Goal: Task Accomplishment & Management: Complete application form

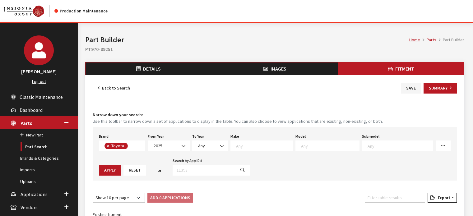
select select
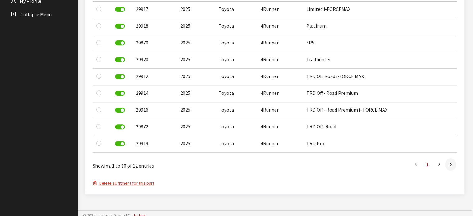
scroll to position [255, 0]
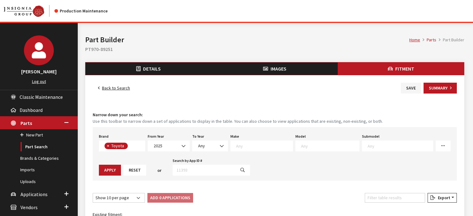
select select
click at [413, 84] on button "Save" at bounding box center [411, 88] width 20 height 11
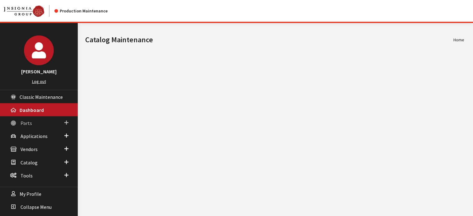
click at [44, 126] on link "Parts" at bounding box center [39, 122] width 78 height 13
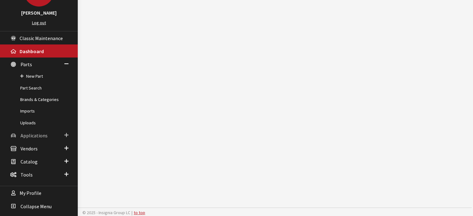
click at [39, 139] on link "Applications" at bounding box center [39, 135] width 78 height 13
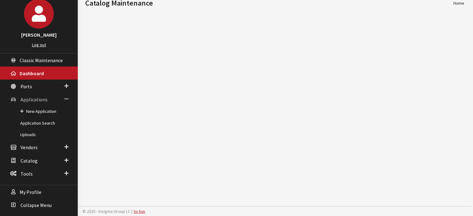
scroll to position [36, 0]
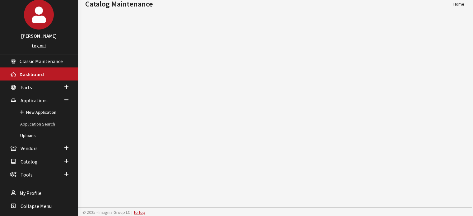
click at [52, 126] on link "Application Search" at bounding box center [39, 123] width 78 height 11
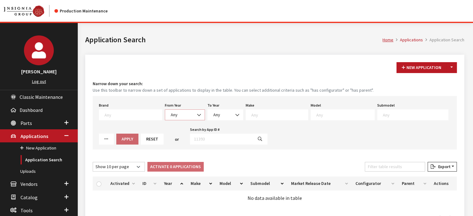
click at [186, 116] on span "Any" at bounding box center [185, 115] width 32 height 7
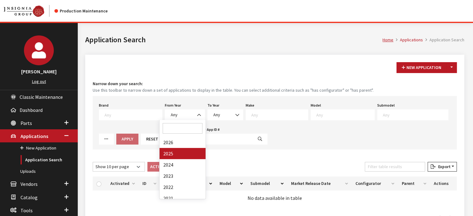
drag, startPoint x: 203, startPoint y: 140, endPoint x: 179, endPoint y: 150, distance: 25.6
click at [0, 0] on div "Loading..." at bounding box center [0, 0] width 0 height 0
select select "2025"
select select
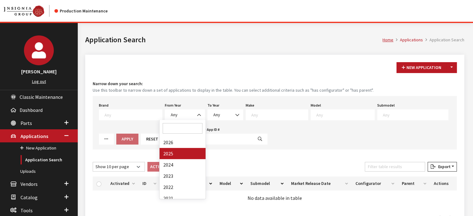
select select
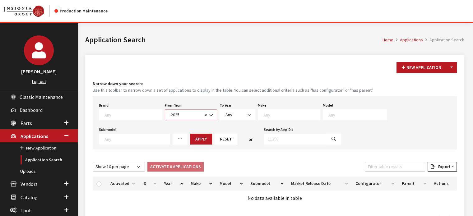
click at [182, 116] on span "2025" at bounding box center [186, 115] width 34 height 7
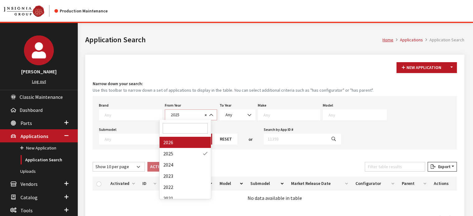
select select "2026"
select select
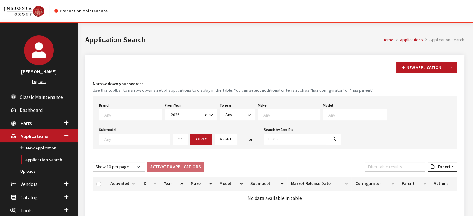
click at [271, 113] on textarea "Search" at bounding box center [291, 115] width 57 height 6
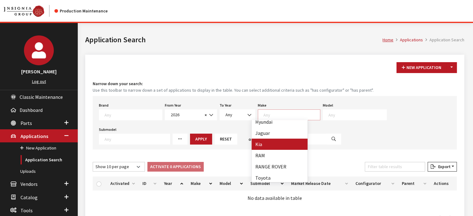
select select "31"
select select
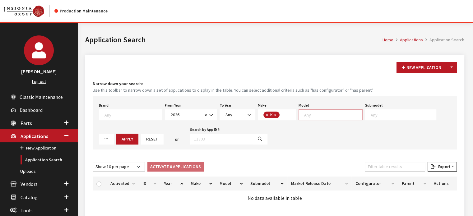
click at [313, 111] on span at bounding box center [330, 114] width 64 height 11
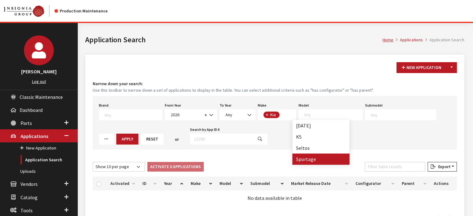
drag, startPoint x: 316, startPoint y: 117, endPoint x: 308, endPoint y: 163, distance: 46.0
select select "393"
select select
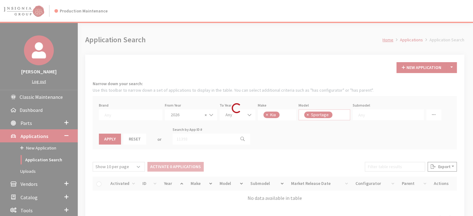
scroll to position [6, 0]
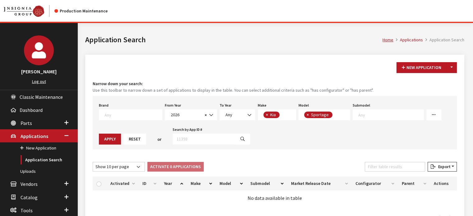
click at [358, 114] on textarea "Search" at bounding box center [390, 115] width 65 height 6
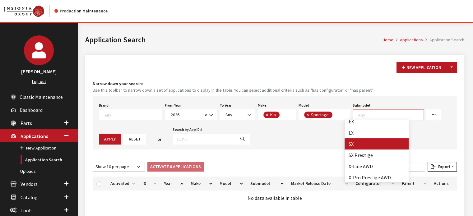
scroll to position [5, 0]
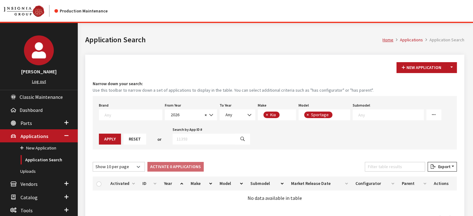
click at [278, 148] on div "Brand Any Acura Alfa Romeo Audi Bentley BMW DoubleTake Ford GM Honda Hyundai In…" at bounding box center [275, 122] width 364 height 53
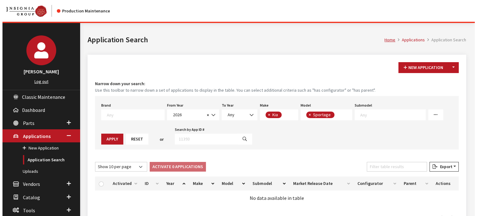
scroll to position [0, 0]
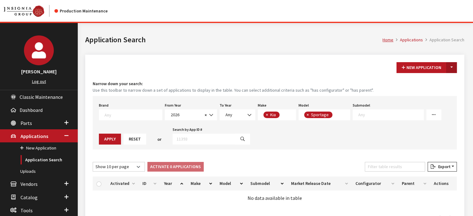
click at [455, 68] on button "Toggle Dropdown" at bounding box center [451, 67] width 11 height 11
click at [441, 79] on button "New From Existing..." at bounding box center [429, 80] width 53 height 11
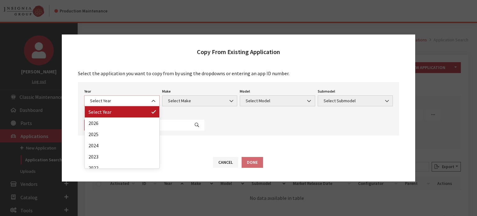
click at [135, 104] on span "Select Year" at bounding box center [121, 101] width 67 height 7
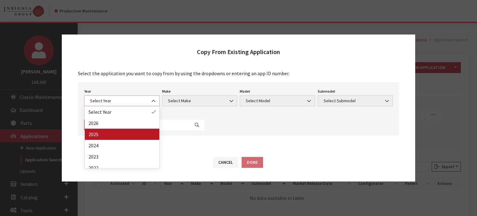
select select "43"
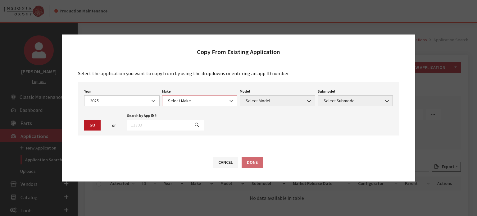
click at [181, 102] on span "Select Make" at bounding box center [199, 101] width 67 height 7
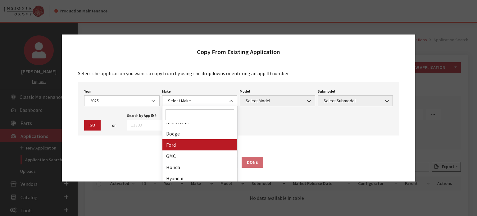
scroll to position [186, 0]
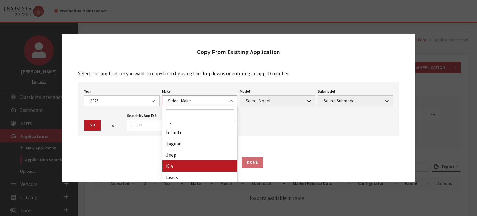
select select "31"
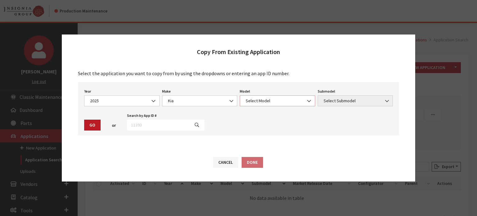
click at [259, 100] on span "Select Model" at bounding box center [277, 101] width 67 height 7
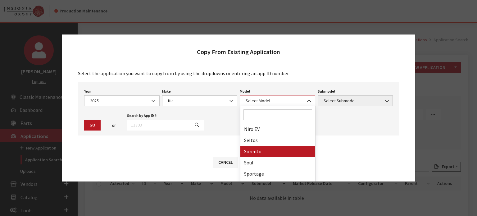
scroll to position [83, 0]
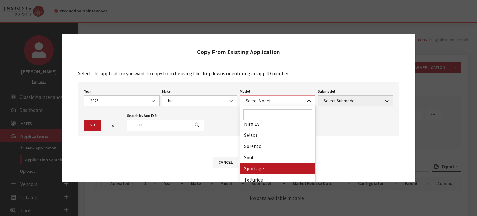
select select "393"
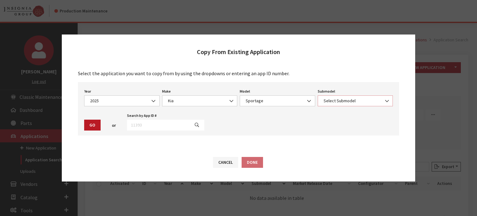
drag, startPoint x: 335, startPoint y: 97, endPoint x: 331, endPoint y: 100, distance: 5.5
click at [335, 96] on span "Select Submodel" at bounding box center [356, 100] width 76 height 11
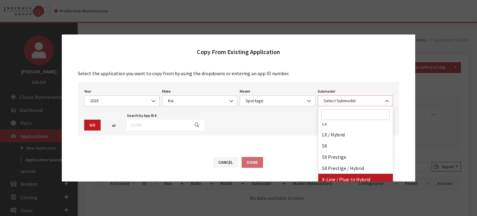
scroll to position [31, 0]
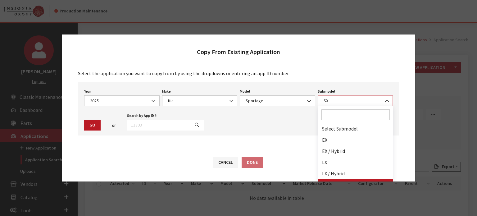
click at [335, 99] on span "SX" at bounding box center [355, 101] width 67 height 7
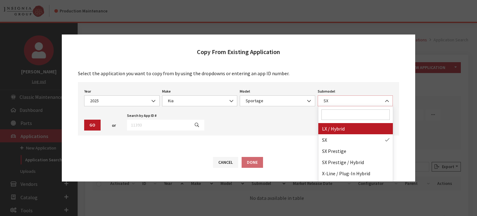
select select "3053"
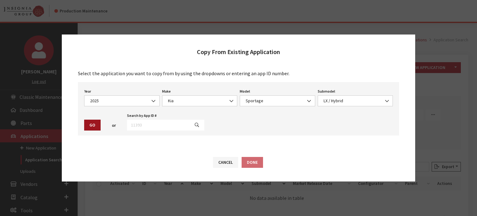
drag, startPoint x: 92, startPoint y: 121, endPoint x: 95, endPoint y: 128, distance: 6.9
click at [92, 121] on button "Go" at bounding box center [92, 125] width 16 height 11
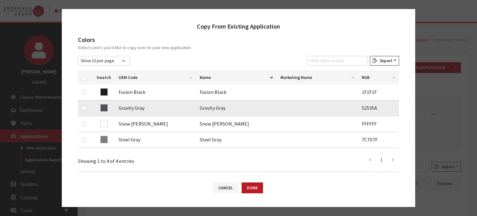
scroll to position [93, 0]
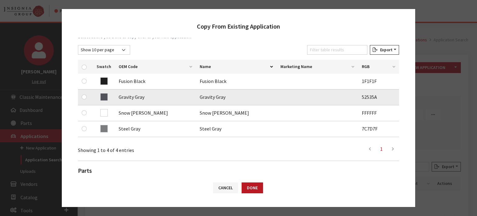
click at [87, 98] on div at bounding box center [85, 96] width 7 height 7
click at [84, 99] on input "checkbox" at bounding box center [84, 96] width 5 height 5
checkbox input "true"
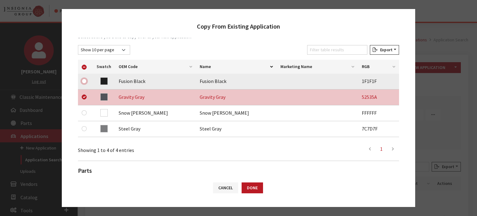
click at [84, 81] on input "checkbox" at bounding box center [84, 81] width 5 height 5
checkbox input "true"
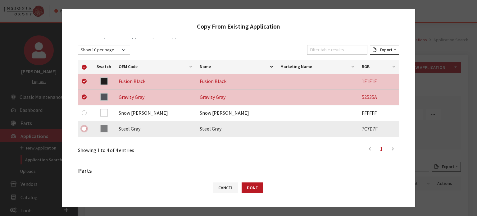
click at [85, 127] on input "checkbox" at bounding box center [84, 128] width 5 height 5
checkbox input "true"
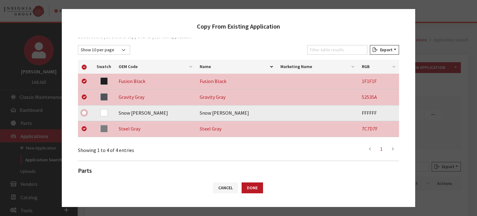
click at [84, 114] on input "checkbox" at bounding box center [84, 112] width 5 height 5
checkbox input "true"
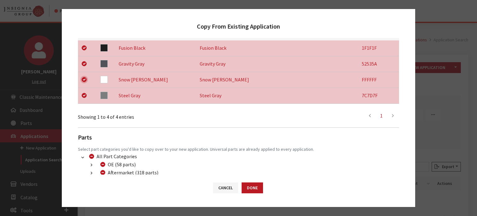
scroll to position [165, 0]
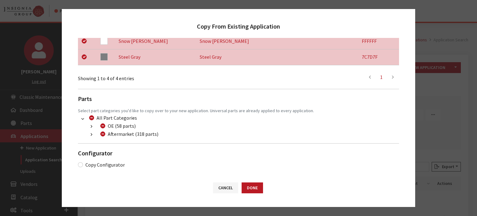
click at [103, 137] on div "Aftermarket (318 parts)" at bounding box center [128, 133] width 60 height 7
click at [103, 134] on input "Aftermarket (318 parts)" at bounding box center [102, 133] width 5 height 5
checkbox input "true"
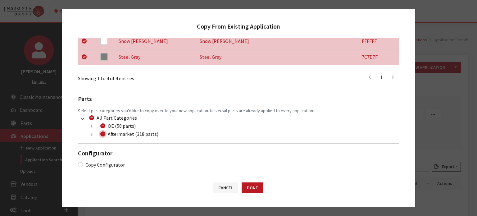
click at [103, 134] on input "Aftermarket (318 parts)" at bounding box center [102, 133] width 5 height 5
checkbox input "false"
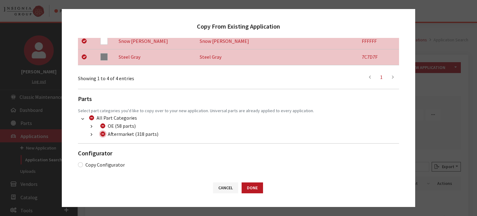
checkbox input "false"
click at [90, 134] on button "button" at bounding box center [91, 134] width 12 height 7
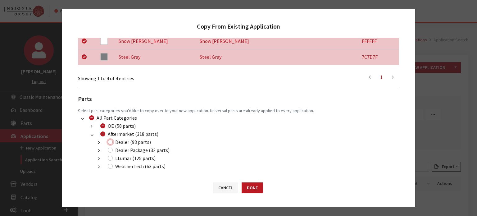
click at [111, 140] on input "Dealer (98 parts)" at bounding box center [110, 142] width 5 height 5
checkbox input "true"
click at [110, 150] on input "Dealer Package (32 parts)" at bounding box center [110, 150] width 5 height 5
checkbox input "true"
click at [109, 160] on input "LLumar (125 parts)" at bounding box center [110, 158] width 5 height 5
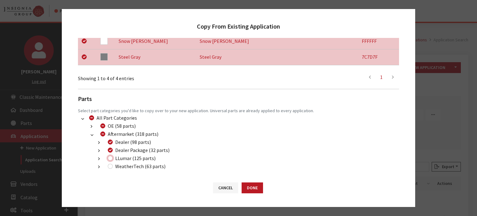
checkbox input "true"
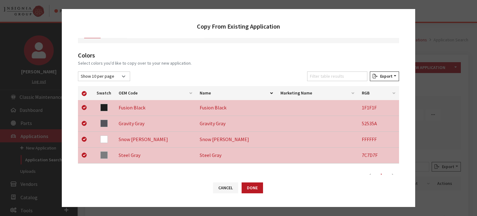
scroll to position [0, 0]
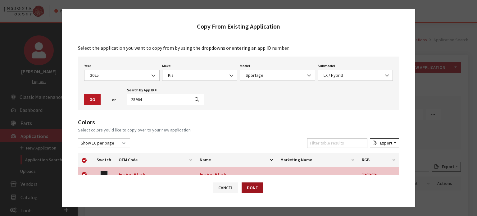
click at [256, 187] on button "Done" at bounding box center [252, 187] width 21 height 11
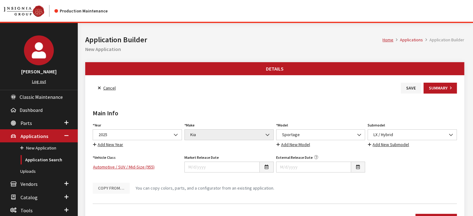
click at [176, 125] on div "Year Select Year 2026 2025 2024 2023 2022 2021 2020 2019 2018 2017 2016 2015 20…" at bounding box center [137, 134] width 92 height 27
click at [174, 132] on b at bounding box center [174, 132] width 0 height 0
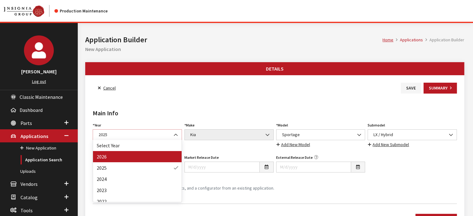
select select "44"
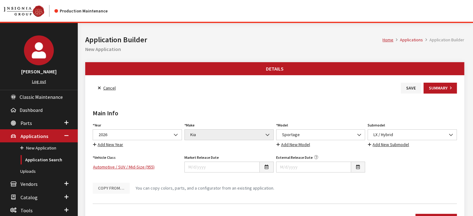
click at [292, 97] on div "Main Info Year Select Year [DATE] 2025 2024 2023 2022 2021 2020 2019 2018 2017 …" at bounding box center [274, 146] width 366 height 105
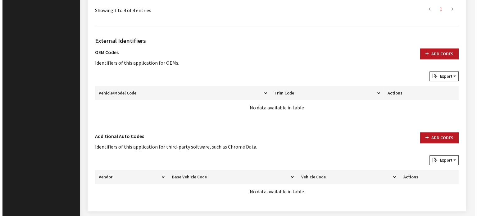
scroll to position [314, 0]
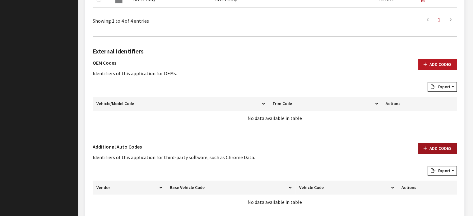
click at [430, 147] on button "Add Codes" at bounding box center [437, 148] width 39 height 11
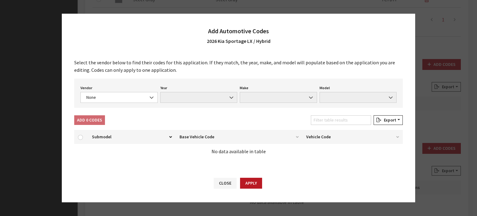
click at [108, 107] on div "Vendor None Chrome® Data Aftermarket Catalog Exchange Standard None Year None M…" at bounding box center [238, 93] width 329 height 29
click at [112, 95] on span "None" at bounding box center [119, 97] width 69 height 7
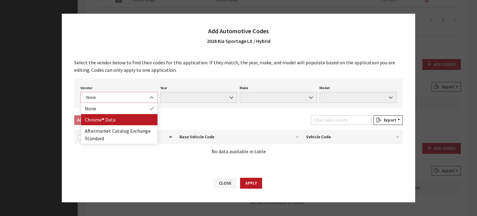
select select "4"
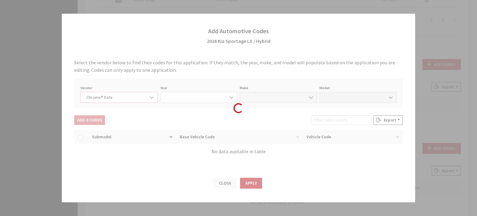
select select "2026"
select select "22"
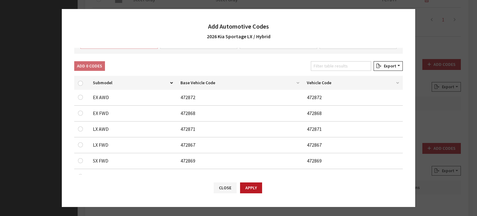
scroll to position [0, 0]
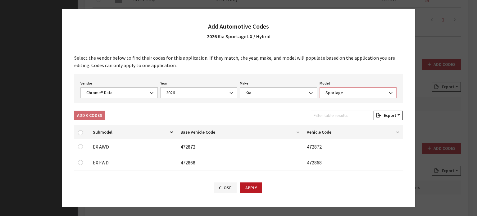
click at [342, 90] on span "Sportage" at bounding box center [358, 92] width 69 height 7
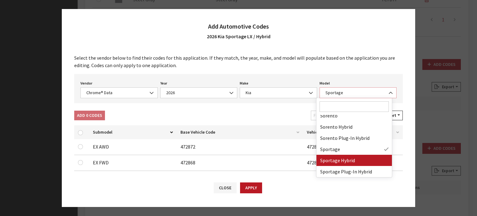
select select "68800"
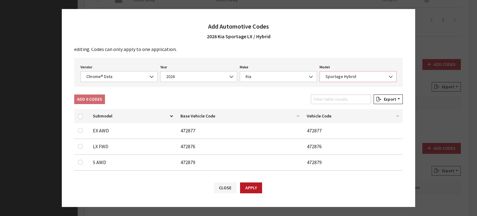
scroll to position [31, 0]
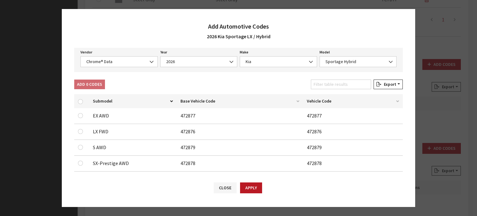
click at [80, 134] on div at bounding box center [81, 131] width 7 height 7
click at [79, 133] on input "checkbox" at bounding box center [80, 131] width 5 height 5
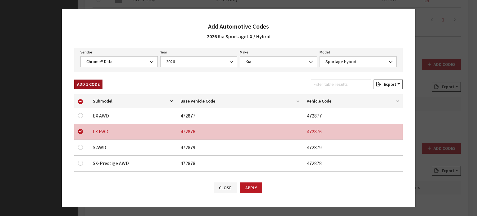
click at [95, 88] on div "Add 1 Code" at bounding box center [88, 86] width 31 height 12
click at [95, 86] on button "Add 1 Code" at bounding box center [88, 85] width 28 height 10
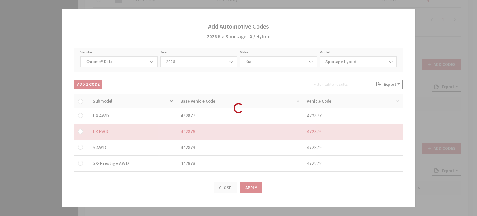
checkbox input "false"
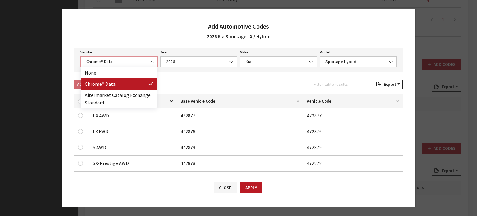
click at [138, 61] on span "Chrome® Data" at bounding box center [119, 61] width 69 height 7
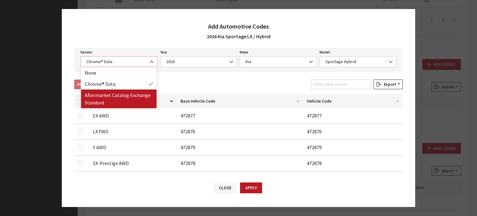
select select "2"
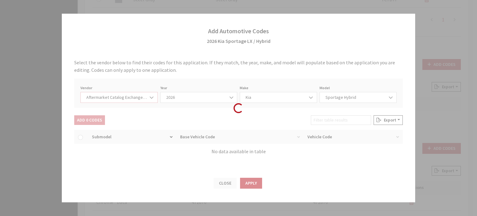
scroll to position [0, 0]
select select "2026"
select select "21"
select select "110"
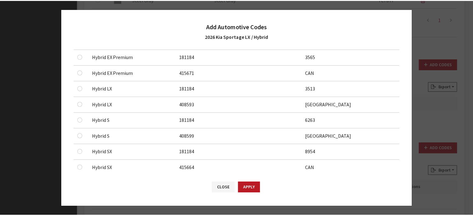
scroll to position [218, 0]
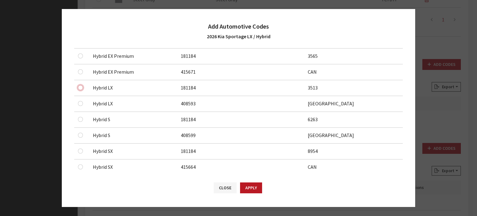
checkbox input "true"
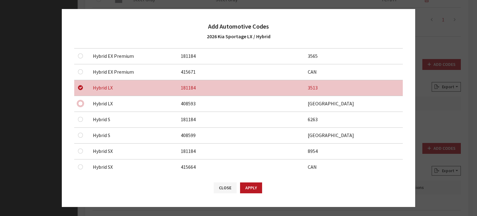
checkbox input "true"
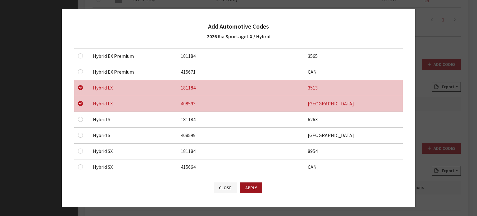
click at [244, 186] on button "Apply" at bounding box center [251, 187] width 22 height 11
checkbox input "false"
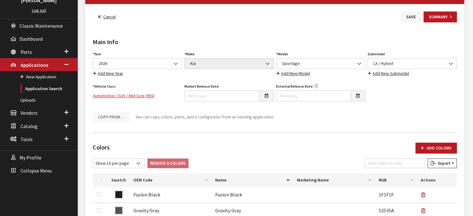
scroll to position [0, 0]
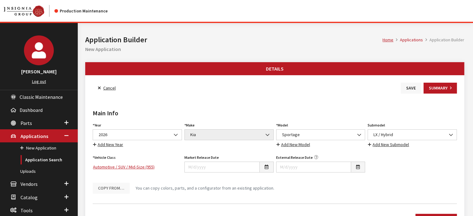
click at [413, 85] on button "Save" at bounding box center [411, 88] width 20 height 11
click at [409, 86] on button "Save" at bounding box center [411, 88] width 20 height 11
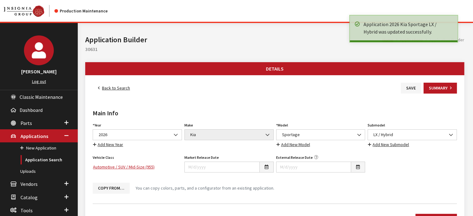
click at [114, 83] on link "Back to Search" at bounding box center [114, 88] width 43 height 11
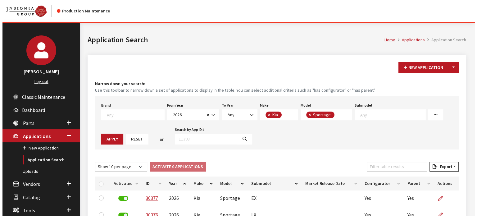
scroll to position [4, 0]
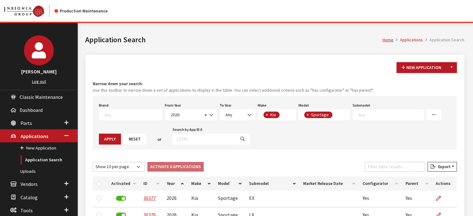
click at [460, 64] on div "New Application Toggle Dropdown New From Existing... Narrow down your search: U…" at bounding box center [274, 194] width 379 height 279
click at [448, 68] on button "Toggle Dropdown" at bounding box center [451, 67] width 11 height 11
click at [437, 80] on button "New From Existing..." at bounding box center [429, 80] width 53 height 11
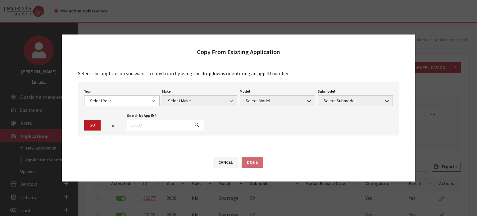
click at [128, 93] on div "Year Select Year 2026 2025 2024 2023 2022 2021 2020 2019 2018 2017 2016 2015 20…" at bounding box center [122, 96] width 78 height 19
click at [126, 103] on span "Select Year" at bounding box center [121, 101] width 67 height 7
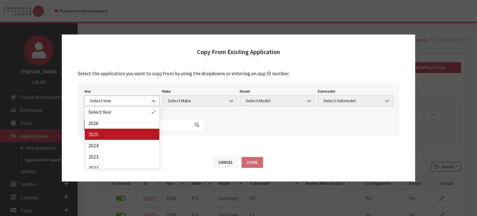
select select "43"
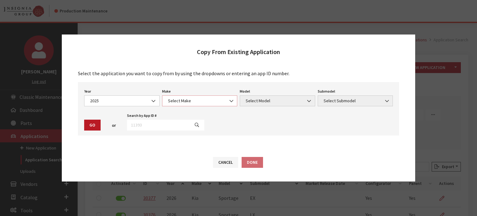
click at [184, 102] on span "Select Make" at bounding box center [199, 101] width 67 height 7
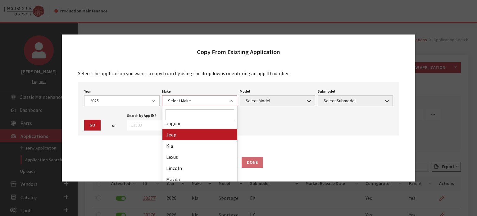
scroll to position [218, 0]
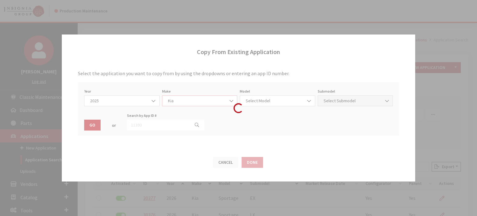
select select "31"
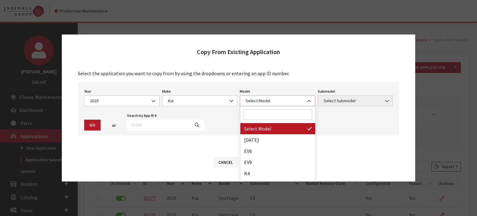
drag, startPoint x: 288, startPoint y: 101, endPoint x: 286, endPoint y: 104, distance: 3.6
click at [288, 101] on span "Select Model" at bounding box center [277, 101] width 67 height 7
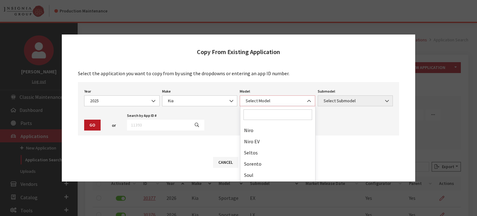
scroll to position [83, 0]
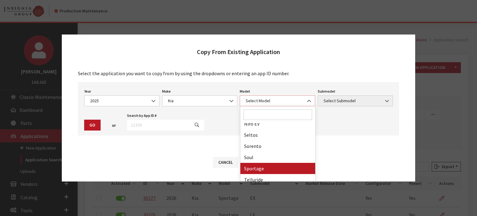
select select "393"
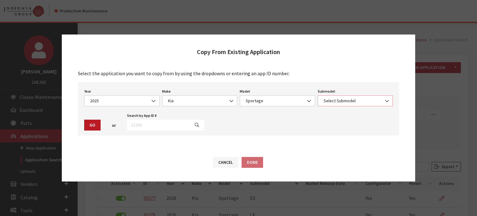
click at [387, 98] on span at bounding box center [387, 101] width 11 height 11
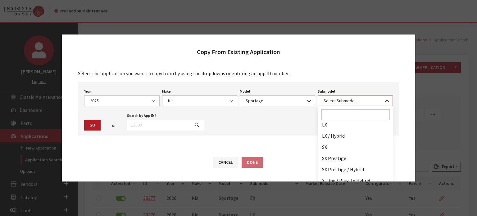
scroll to position [29, 0]
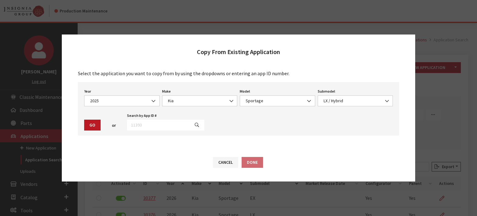
click at [355, 150] on div "Cancel Done" at bounding box center [239, 165] width 354 height 32
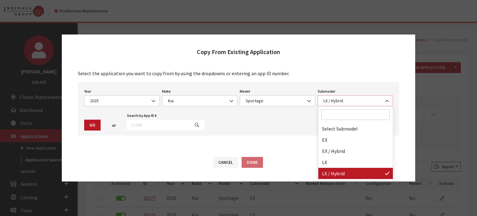
click at [351, 102] on span "LX / Hybrid" at bounding box center [355, 101] width 67 height 7
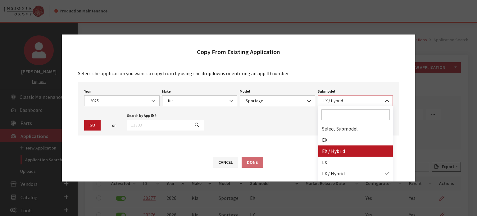
select select "3054"
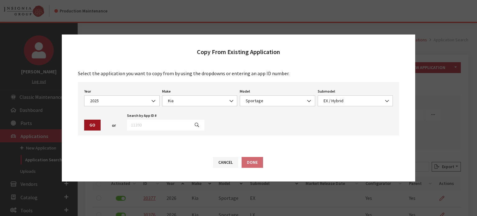
drag, startPoint x: 100, startPoint y: 122, endPoint x: 97, endPoint y: 121, distance: 3.5
click at [99, 122] on div "Go" at bounding box center [92, 125] width 19 height 11
click at [95, 127] on button "Go" at bounding box center [92, 125] width 16 height 11
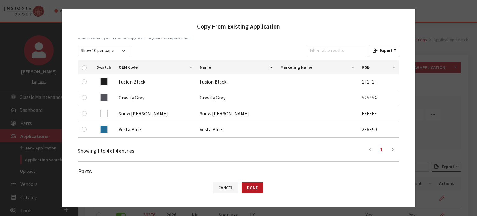
scroll to position [93, 0]
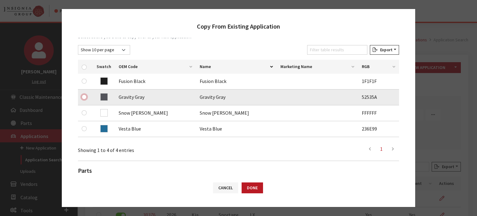
click at [83, 98] on input "checkbox" at bounding box center [84, 96] width 5 height 5
checkbox input "true"
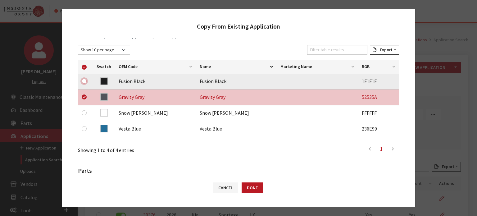
click at [85, 82] on input "checkbox" at bounding box center [84, 81] width 5 height 5
checkbox input "true"
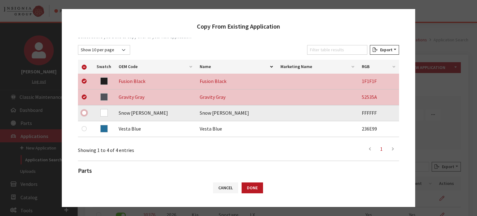
click at [83, 112] on input "checkbox" at bounding box center [84, 112] width 5 height 5
checkbox input "true"
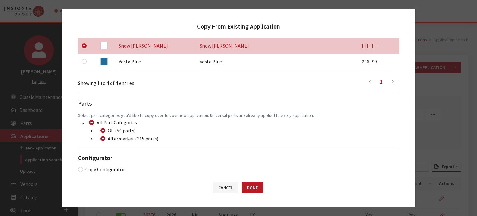
scroll to position [165, 0]
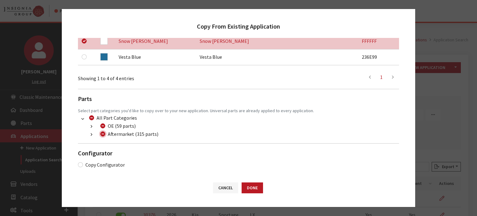
click at [103, 136] on input "Aftermarket (315 parts)" at bounding box center [102, 133] width 5 height 5
checkbox input "true"
click at [103, 136] on input "Aftermarket (315 parts)" at bounding box center [102, 133] width 5 height 5
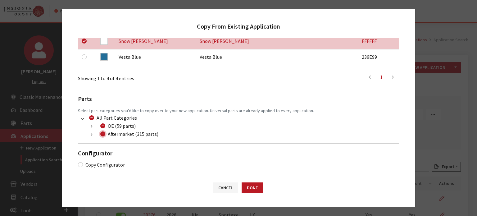
checkbox input "false"
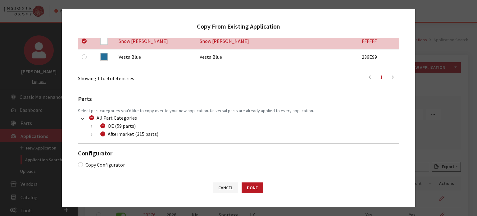
click at [88, 137] on button "button" at bounding box center [91, 134] width 12 height 7
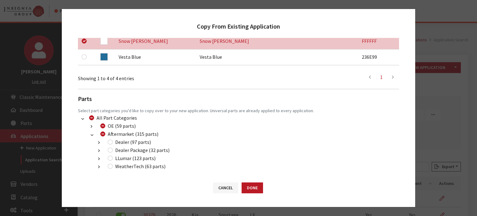
click at [113, 141] on div "Dealer (97 parts)" at bounding box center [128, 141] width 45 height 7
click at [109, 146] on li "Dealer (97 parts) (300) Additional Products (97 parts)" at bounding box center [246, 142] width 306 height 8
click at [111, 141] on input "Dealer (97 parts)" at bounding box center [110, 142] width 5 height 5
checkbox input "true"
drag, startPoint x: 110, startPoint y: 149, endPoint x: 111, endPoint y: 158, distance: 9.0
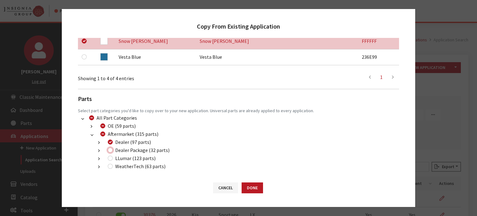
click at [110, 149] on input "Dealer Package (32 parts)" at bounding box center [110, 150] width 5 height 5
checkbox input "true"
click at [112, 159] on div "LLumar (123 parts)" at bounding box center [131, 157] width 50 height 7
click at [107, 160] on div "LLumar (123 parts)" at bounding box center [131, 157] width 50 height 7
click at [113, 155] on div "LLumar (123 parts)" at bounding box center [131, 157] width 50 height 7
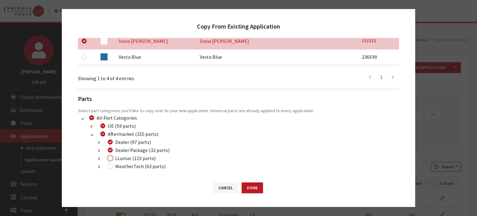
click at [111, 158] on input "LLumar (123 parts)" at bounding box center [110, 158] width 5 height 5
checkbox input "true"
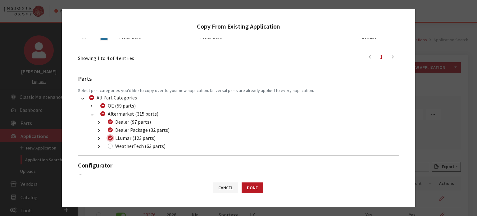
scroll to position [197, 0]
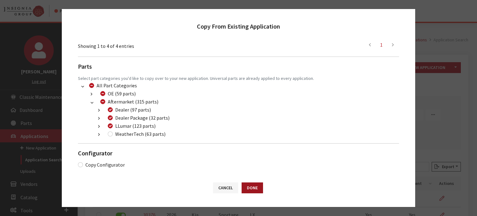
click at [252, 189] on button "Done" at bounding box center [252, 187] width 21 height 11
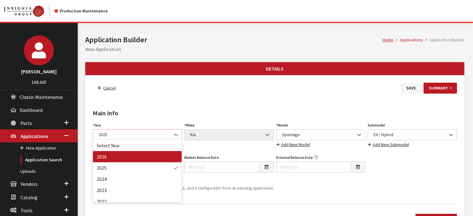
select select "44"
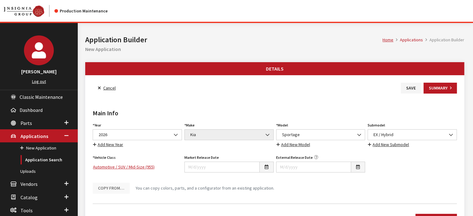
click at [190, 105] on div "Main Info Year Select Year [DATE] 2025 2024 2023 2022 2021 2020 2019 2018 2017 …" at bounding box center [274, 146] width 366 height 105
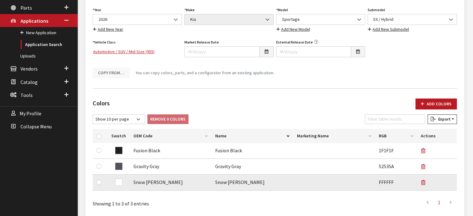
scroll to position [155, 0]
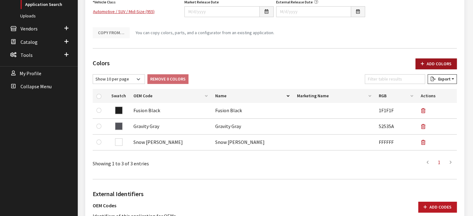
drag, startPoint x: 440, startPoint y: 64, endPoint x: 425, endPoint y: 67, distance: 15.5
click at [440, 64] on button "Add Colors" at bounding box center [435, 63] width 41 height 11
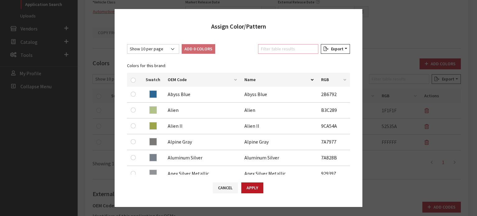
click at [288, 46] on input "Filter table results" at bounding box center [288, 49] width 60 height 10
click at [291, 54] on div "Filter table results" at bounding box center [288, 50] width 63 height 12
click at [273, 48] on input "Filter table results" at bounding box center [288, 49] width 60 height 10
click at [285, 44] on div "Show 10 per page Show 25 per page Show 50 per page Show 100 per page Show 1000 …" at bounding box center [239, 106] width 248 height 137
click at [282, 48] on input "Filter table results" at bounding box center [288, 49] width 60 height 10
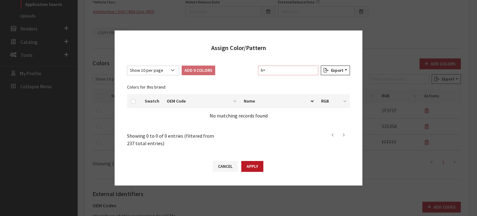
type input "h"
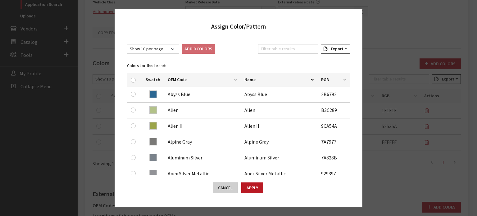
click at [223, 190] on button "Cancel" at bounding box center [225, 187] width 25 height 11
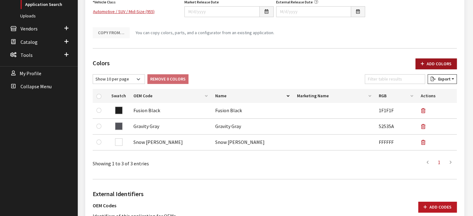
click at [447, 58] on button "Add Colors" at bounding box center [435, 63] width 41 height 11
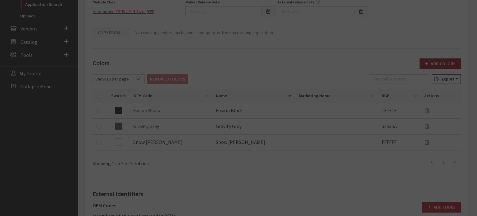
click at [0, 0] on div "Assign Color/Pattern Show 10 per page Show 25 per page Show 50 per page Show 10…" at bounding box center [0, 0] width 0 height 0
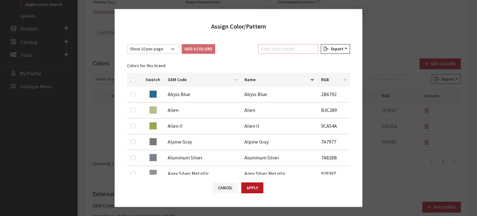
click at [305, 51] on input "Filter table results" at bounding box center [288, 49] width 60 height 10
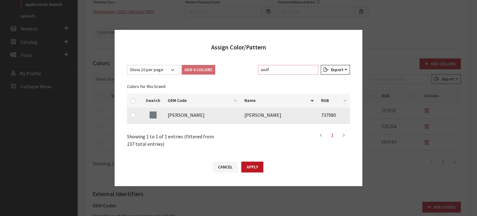
type input "wolf"
click at [137, 117] on div at bounding box center [134, 114] width 7 height 7
click at [135, 118] on div at bounding box center [134, 114] width 7 height 7
click at [135, 110] on td at bounding box center [134, 116] width 15 height 16
click at [133, 115] on input "checkbox" at bounding box center [133, 114] width 5 height 5
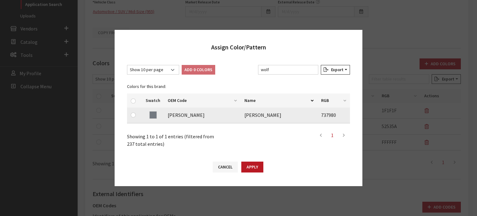
checkbox input "true"
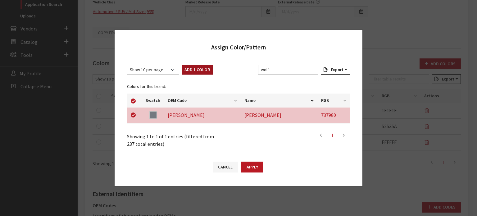
click at [194, 66] on button "Add 1 Color" at bounding box center [197, 70] width 31 height 10
checkbox input "false"
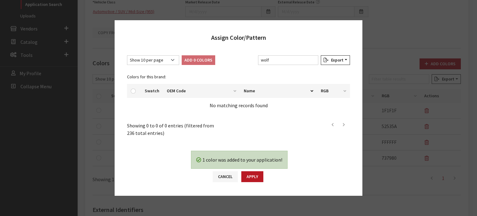
click at [245, 169] on div "1 color was added to your application! Yes No Cancel Apply" at bounding box center [239, 169] width 248 height 53
click at [246, 172] on button "Apply" at bounding box center [252, 176] width 22 height 11
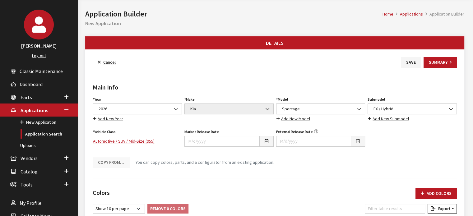
scroll to position [0, 0]
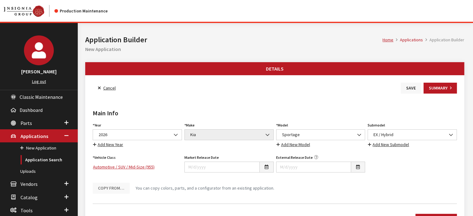
click at [410, 87] on button "Save" at bounding box center [411, 88] width 20 height 11
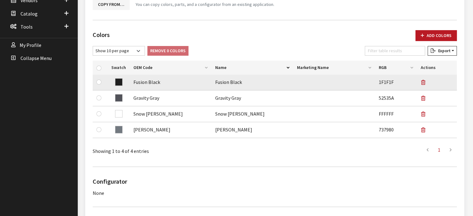
scroll to position [186, 0]
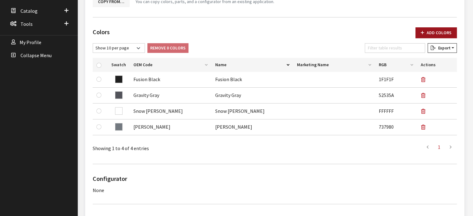
click at [431, 33] on button "Add Colors" at bounding box center [435, 32] width 41 height 11
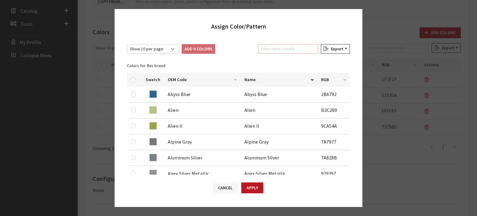
click at [293, 49] on input "Filter table results" at bounding box center [288, 49] width 60 height 10
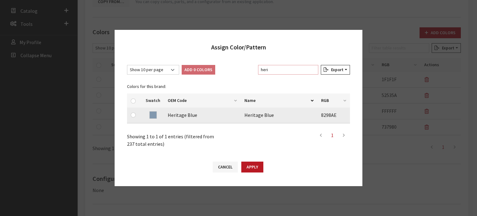
type input "heri"
click at [136, 112] on div at bounding box center [134, 114] width 7 height 7
click at [135, 113] on div at bounding box center [134, 114] width 7 height 7
click at [135, 114] on input "checkbox" at bounding box center [133, 114] width 5 height 5
checkbox input "true"
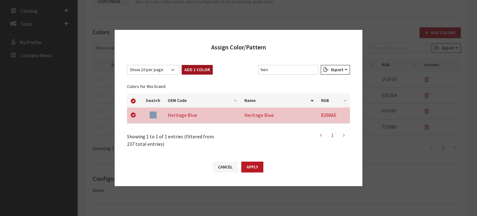
click at [190, 69] on button "Add 1 Color" at bounding box center [197, 70] width 31 height 10
checkbox input "false"
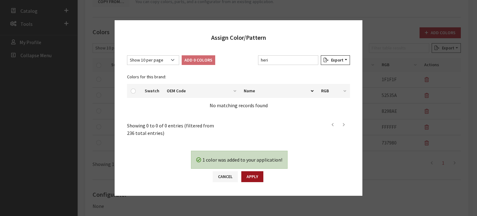
click at [259, 175] on button "Apply" at bounding box center [252, 176] width 22 height 11
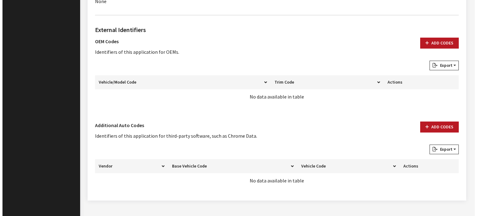
scroll to position [401, 0]
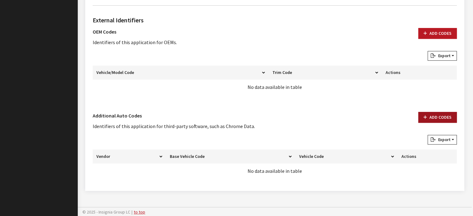
click at [444, 120] on button "Add Codes" at bounding box center [437, 117] width 39 height 11
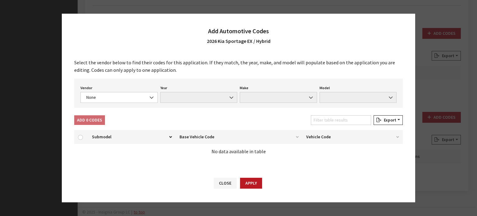
click at [131, 108] on div "Select the vendor below to find their codes for this application. If they match…" at bounding box center [239, 111] width 354 height 117
click at [133, 102] on span "None" at bounding box center [118, 97] width 77 height 11
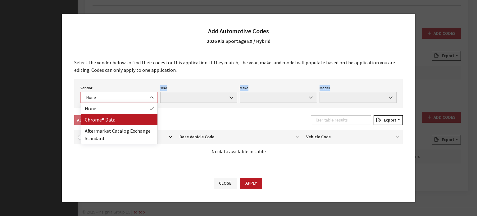
select select "4"
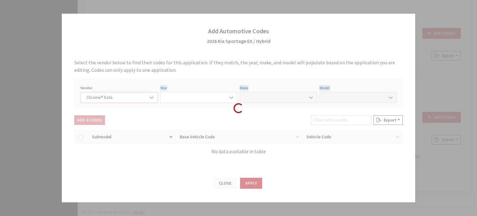
select select "2026"
select select "22"
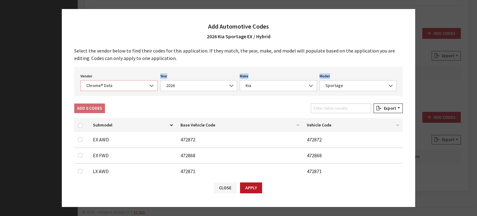
scroll to position [0, 0]
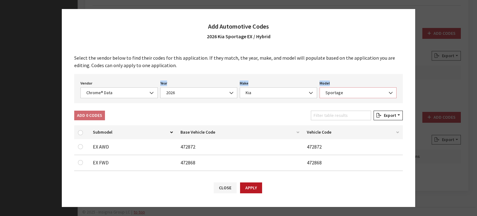
click at [362, 91] on span "Sportage" at bounding box center [358, 92] width 69 height 7
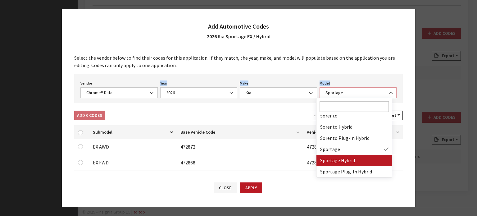
select select "68800"
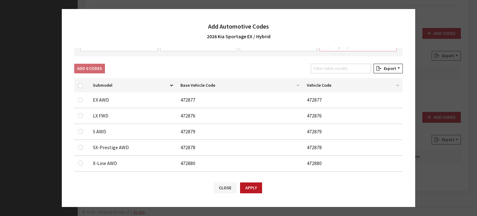
scroll to position [54, 0]
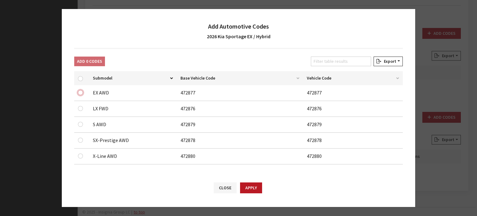
click at [81, 92] on input "checkbox" at bounding box center [80, 92] width 5 height 5
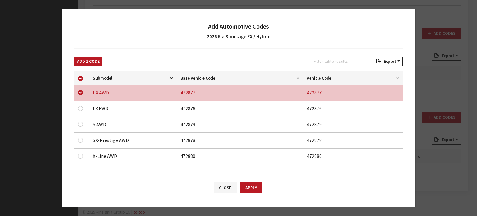
click at [87, 66] on div "Add 1 Code" at bounding box center [88, 63] width 31 height 12
click at [89, 61] on button "Add 1 Code" at bounding box center [88, 62] width 28 height 10
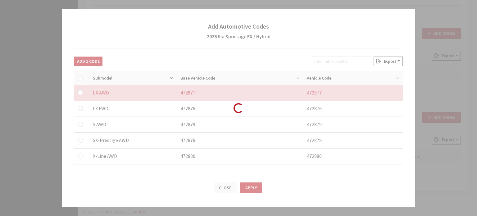
checkbox input "false"
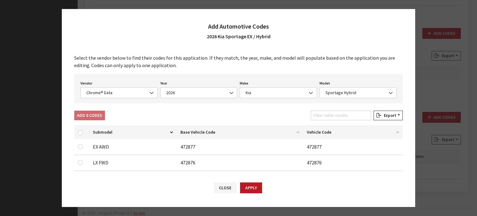
scroll to position [0, 0]
click at [144, 89] on span "Chrome® Data" at bounding box center [118, 92] width 77 height 11
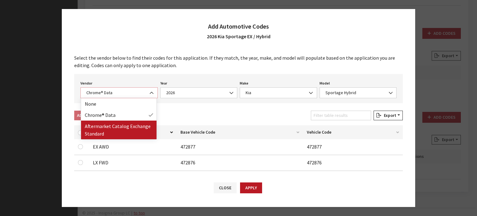
select select "2"
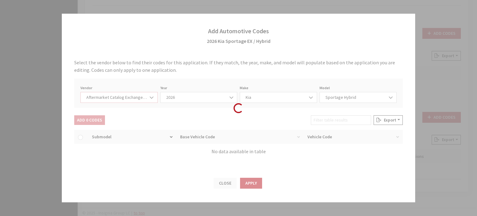
select select "2026"
select select "21"
select select "110"
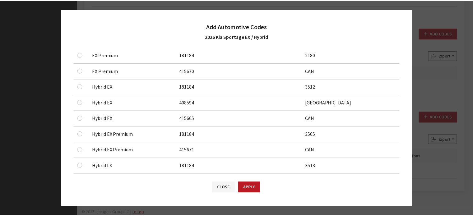
scroll to position [124, 0]
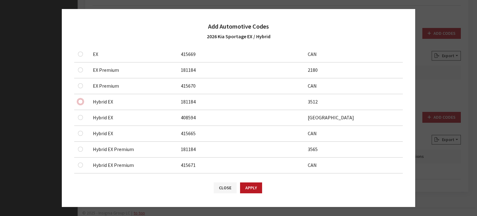
click at [79, 41] on input "checkbox" at bounding box center [80, 38] width 5 height 5
checkbox input "true"
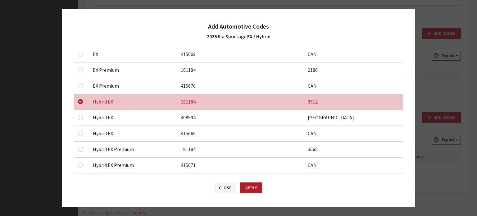
click at [82, 121] on td at bounding box center [81, 118] width 15 height 16
click at [81, 25] on input "checkbox" at bounding box center [80, 22] width 5 height 5
checkbox input "true"
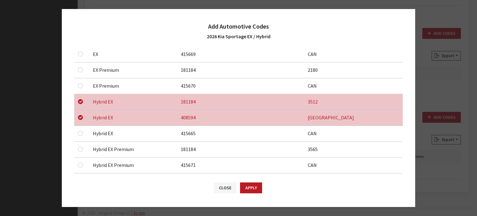
click at [79, 130] on div at bounding box center [81, 133] width 7 height 7
drag, startPoint x: 81, startPoint y: 133, endPoint x: 113, endPoint y: 156, distance: 39.6
click at [81, 41] on input "checkbox" at bounding box center [80, 38] width 5 height 5
checkbox input "true"
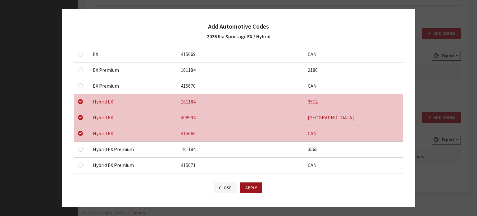
click at [246, 186] on button "Apply" at bounding box center [251, 187] width 22 height 11
checkbox input "false"
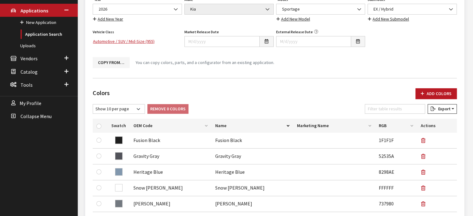
scroll to position [59, 0]
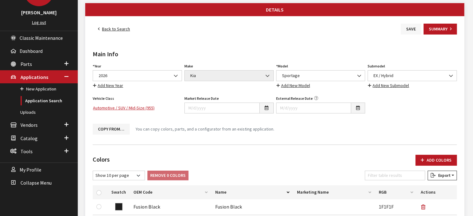
click at [408, 24] on button "Save" at bounding box center [411, 29] width 20 height 11
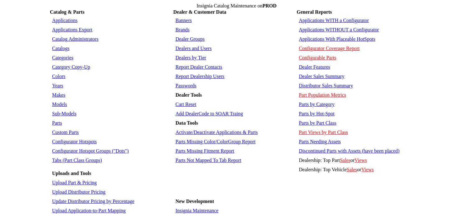
click at [59, 74] on link "Colors" at bounding box center [58, 76] width 13 height 5
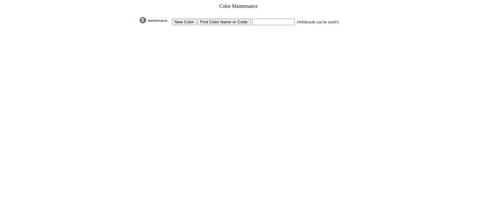
click at [187, 20] on input "New Color" at bounding box center [184, 22] width 24 height 7
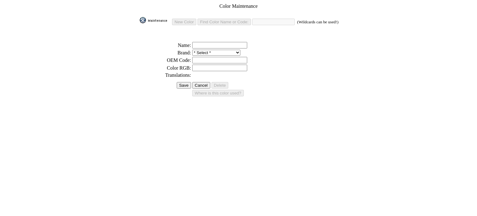
click at [205, 65] on input "text" at bounding box center [219, 68] width 55 height 7
paste input "#8298AE"
click at [195, 65] on input "#8298AE" at bounding box center [219, 68] width 55 height 7
type input "8298AE"
click at [211, 42] on input "text" at bounding box center [219, 45] width 55 height 7
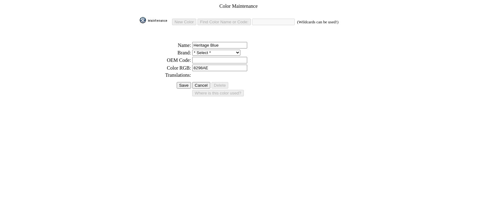
type input "Heritage Blue"
click at [220, 59] on input "text" at bounding box center [219, 60] width 55 height 7
paste input "Heritage Blue"
type input "Heritage Blue"
click at [209, 57] on td "Heritage Blue" at bounding box center [265, 60] width 147 height 7
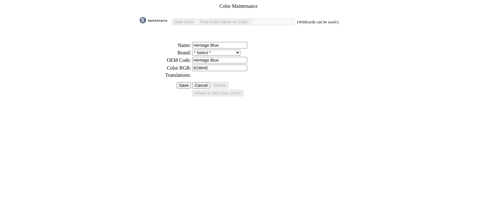
click at [209, 50] on select "* Select * 3D Carbon 3M ACE Acura Advent Agri-Cover Alfa Romeo AlloyGator Alpin…" at bounding box center [216, 53] width 48 height 6
select select "58"
click at [193, 50] on select "* Select * 3D Carbon 3M ACE Acura Advent Agri-Cover Alfa Romeo AlloyGator Alpin…" at bounding box center [216, 53] width 48 height 6
click at [181, 82] on input "Save" at bounding box center [184, 85] width 14 height 7
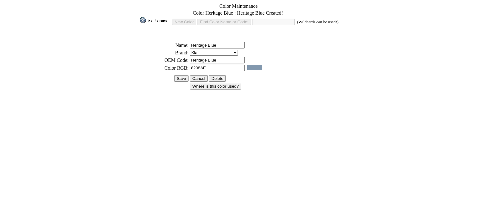
click at [181, 75] on input "Save" at bounding box center [181, 78] width 14 height 7
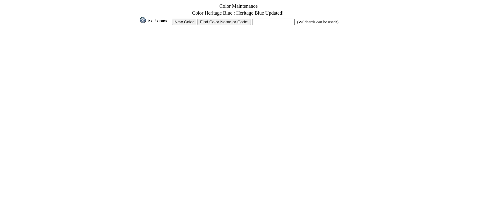
click at [160, 21] on img at bounding box center [155, 20] width 31 height 6
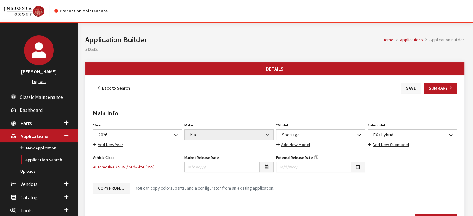
click at [406, 83] on button "Save" at bounding box center [411, 88] width 20 height 11
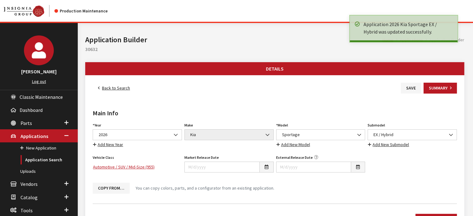
click at [116, 88] on link "Back to Search" at bounding box center [114, 88] width 43 height 11
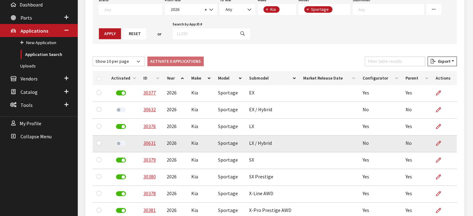
scroll to position [161, 0]
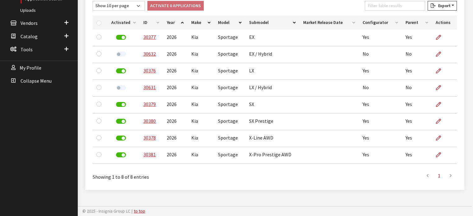
click at [126, 23] on th "Activated" at bounding box center [124, 23] width 32 height 14
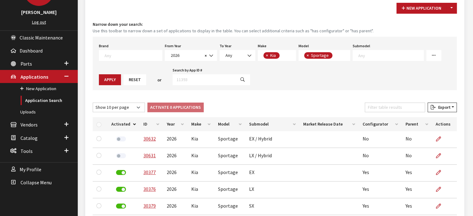
scroll to position [6, 0]
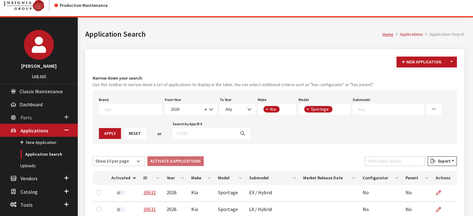
click at [47, 116] on link "Parts" at bounding box center [39, 117] width 78 height 13
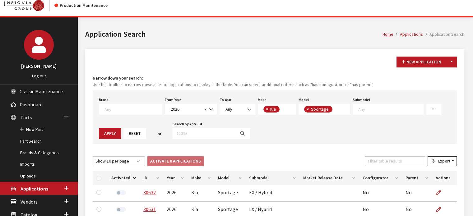
click at [49, 119] on link "Parts" at bounding box center [39, 117] width 78 height 13
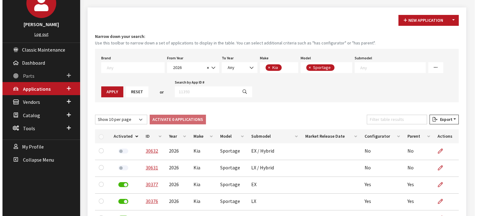
scroll to position [37, 0]
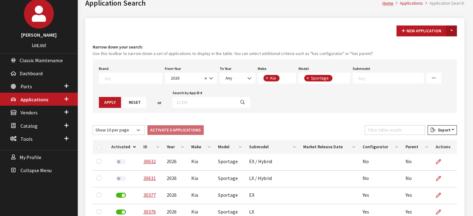
click at [454, 31] on button "Toggle Dropdown" at bounding box center [451, 30] width 11 height 11
click at [442, 44] on button "New From Existing..." at bounding box center [429, 44] width 53 height 11
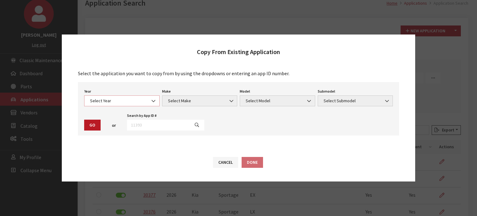
click at [103, 101] on span "Select Year" at bounding box center [121, 101] width 67 height 7
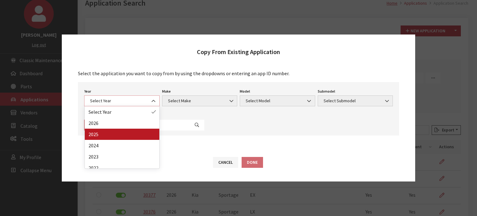
select select "43"
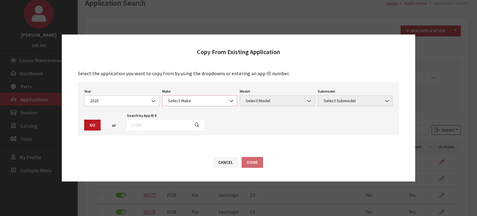
click at [193, 101] on span "Select Make" at bounding box center [199, 101] width 67 height 7
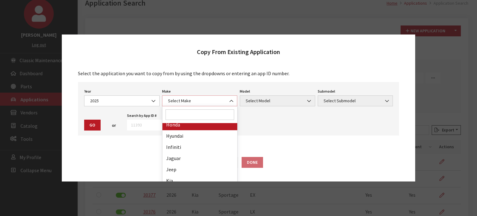
scroll to position [186, 0]
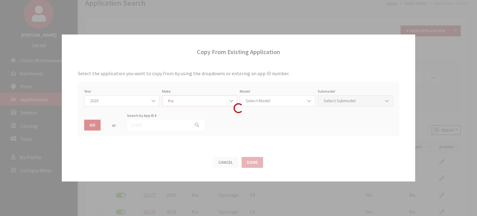
select select "31"
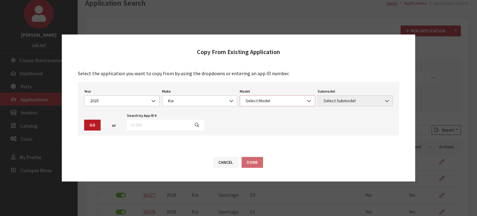
click at [277, 95] on span "Select Model" at bounding box center [278, 100] width 76 height 11
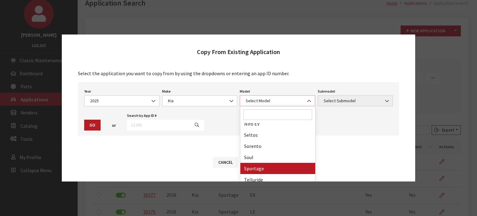
select select "393"
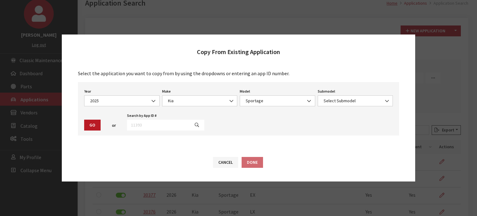
click at [342, 94] on div "Submodel Select Submodel EX EX / Hybrid LX LX / Hybrid SX SX Prestige SX Presti…" at bounding box center [356, 96] width 78 height 19
click at [342, 100] on span "Select Submodel" at bounding box center [355, 101] width 67 height 7
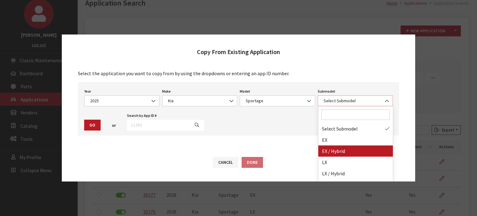
select select "3054"
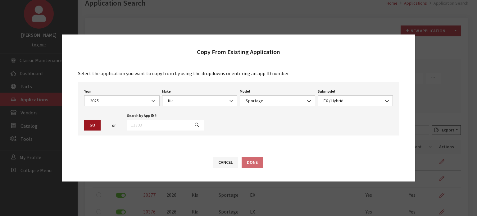
click at [94, 129] on button "Go" at bounding box center [92, 125] width 16 height 11
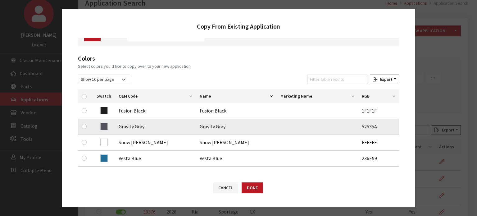
scroll to position [62, 0]
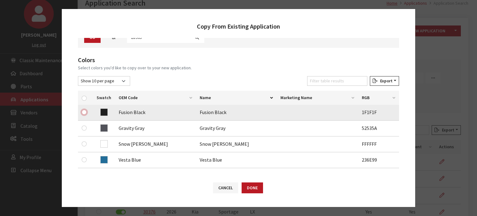
click at [83, 111] on input "checkbox" at bounding box center [84, 112] width 5 height 5
checkbox input "true"
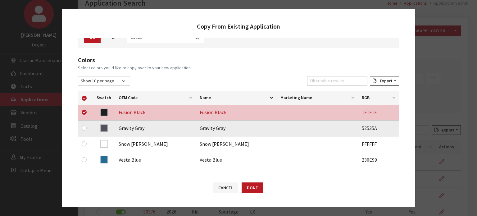
click at [85, 124] on div at bounding box center [85, 127] width 7 height 7
click at [85, 126] on input "checkbox" at bounding box center [84, 128] width 5 height 5
checkbox input "true"
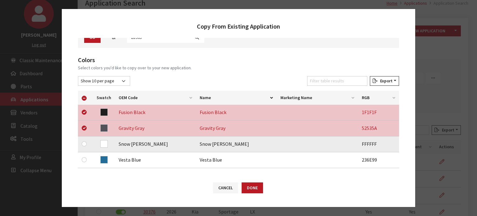
click at [84, 146] on div at bounding box center [85, 143] width 7 height 7
click at [83, 145] on input "checkbox" at bounding box center [84, 143] width 5 height 5
checkbox input "true"
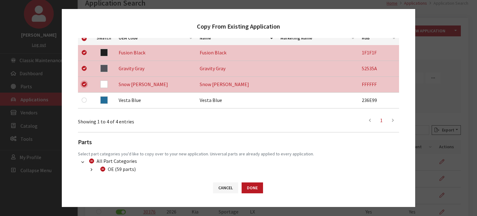
scroll to position [165, 0]
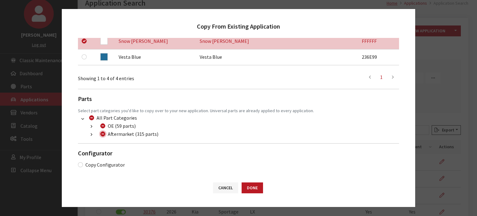
click at [103, 135] on input "Aftermarket (315 parts)" at bounding box center [102, 133] width 5 height 5
checkbox input "true"
click at [103, 135] on input "Aftermarket (315 parts)" at bounding box center [102, 133] width 5 height 5
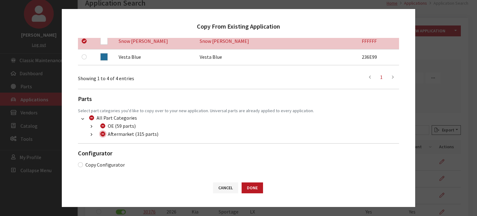
checkbox input "false"
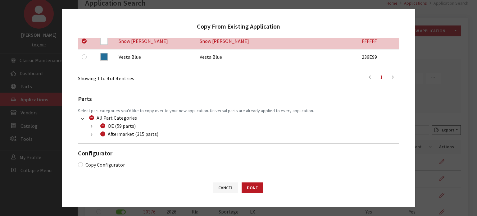
click at [93, 135] on button "button" at bounding box center [91, 134] width 12 height 7
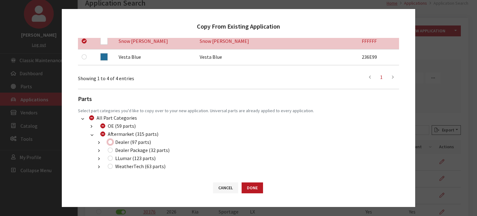
click at [108, 142] on input "Dealer (97 parts)" at bounding box center [110, 142] width 5 height 5
checkbox input "true"
click at [110, 149] on input "Dealer Package (32 parts)" at bounding box center [110, 150] width 5 height 5
checkbox input "true"
click at [111, 160] on div "LLumar (123 parts)" at bounding box center [131, 157] width 50 height 7
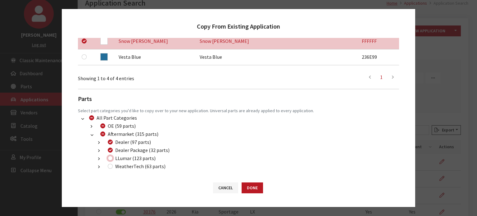
click at [111, 158] on input "LLumar (123 parts)" at bounding box center [110, 158] width 5 height 5
checkbox input "true"
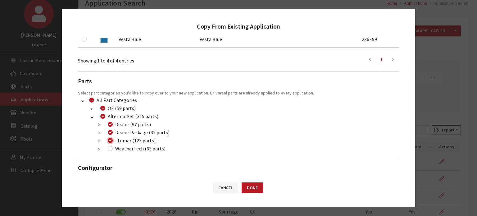
scroll to position [197, 0]
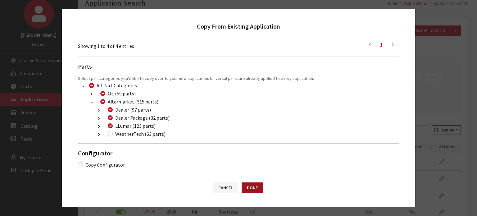
click at [257, 186] on button "Done" at bounding box center [252, 187] width 21 height 11
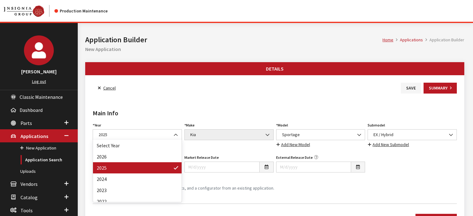
click at [153, 138] on span "2025" at bounding box center [137, 134] width 89 height 11
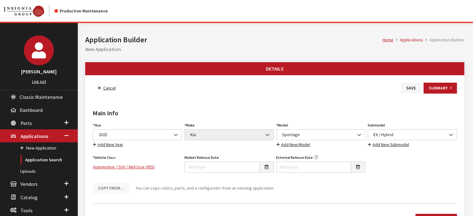
click at [153, 136] on span "2025" at bounding box center [137, 134] width 81 height 7
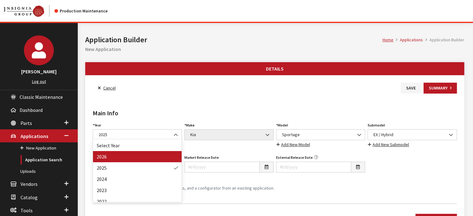
drag, startPoint x: 149, startPoint y: 159, endPoint x: 209, endPoint y: 155, distance: 60.1
select select "44"
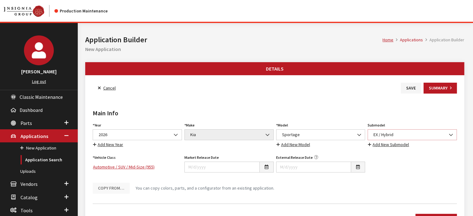
click at [380, 132] on span "EX / Hybrid" at bounding box center [411, 134] width 81 height 7
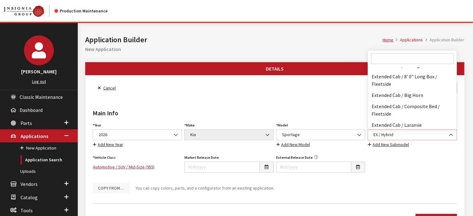
scroll to position [23580, 0]
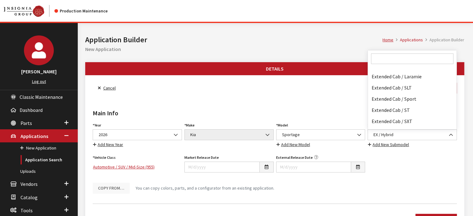
click at [384, 57] on input "Search" at bounding box center [412, 58] width 82 height 11
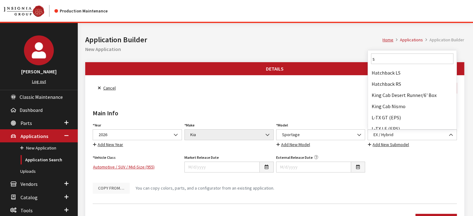
scroll to position [0, 0]
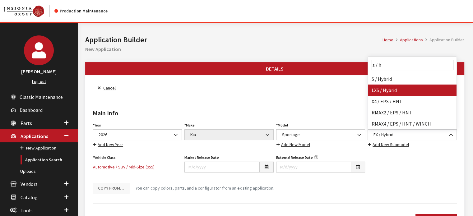
type input "s / h"
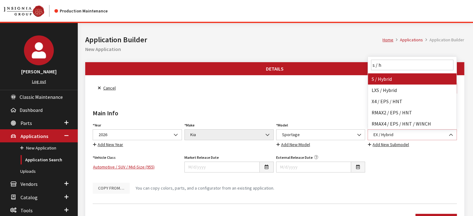
select select "3810"
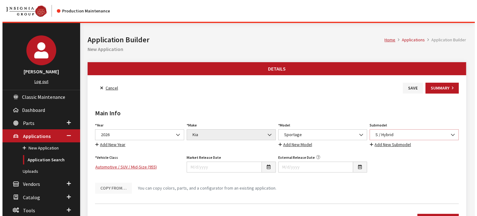
scroll to position [155, 0]
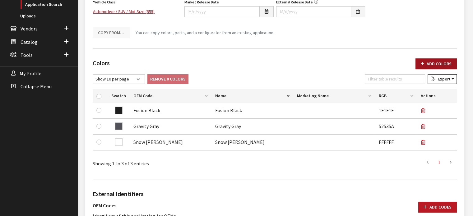
click at [423, 59] on button "Add Colors" at bounding box center [435, 63] width 41 height 11
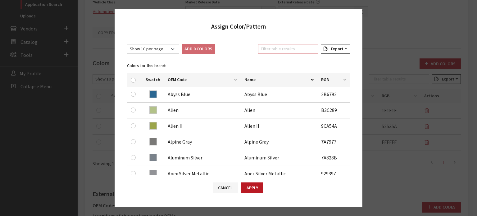
click at [312, 51] on input "Filter table results" at bounding box center [288, 49] width 60 height 10
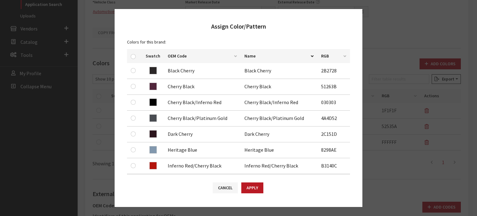
scroll to position [62, 0]
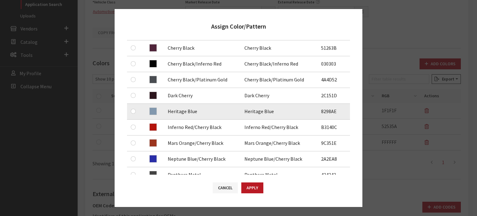
type input "her"
click at [135, 111] on div at bounding box center [134, 111] width 7 height 7
click at [131, 112] on td at bounding box center [134, 112] width 15 height 16
click at [134, 112] on input "checkbox" at bounding box center [133, 111] width 5 height 5
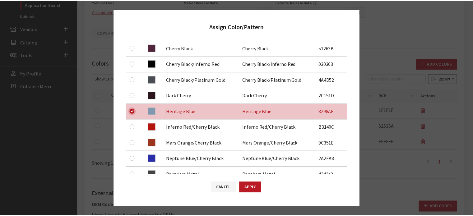
scroll to position [0, 0]
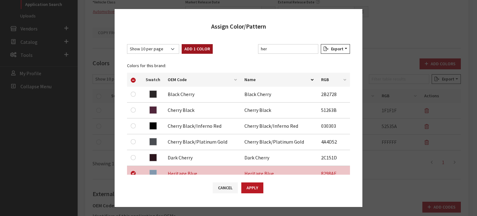
click at [193, 44] on button "Add 1 Color" at bounding box center [197, 49] width 31 height 10
checkbox input "false"
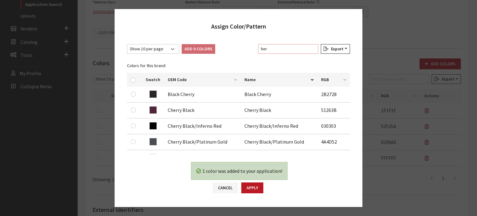
click at [280, 51] on input "her" at bounding box center [288, 49] width 60 height 10
click at [278, 50] on input "her" at bounding box center [288, 49] width 60 height 10
type input "h"
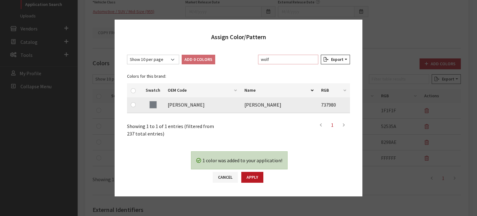
type input "wolf"
click at [131, 105] on input "checkbox" at bounding box center [133, 104] width 5 height 5
checkbox input "true"
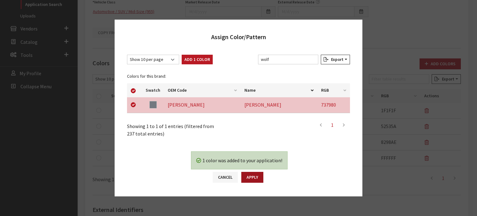
click at [256, 175] on button "Apply" at bounding box center [252, 177] width 22 height 11
checkbox input "false"
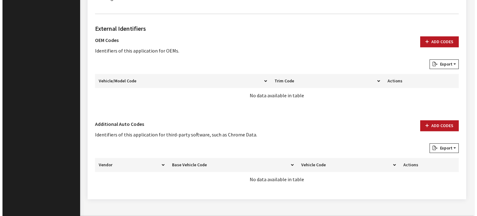
scroll to position [361, 0]
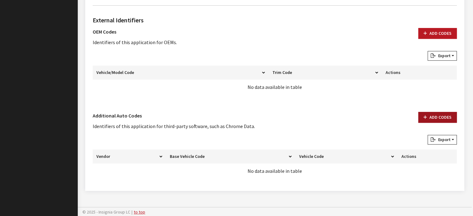
click at [433, 113] on button "Add Codes" at bounding box center [437, 117] width 39 height 11
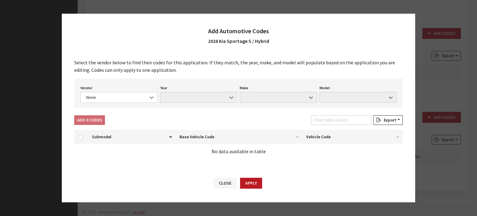
click at [128, 108] on div "Select the vendor below to find their codes for this application. If they match…" at bounding box center [239, 111] width 354 height 117
click at [126, 102] on span "None" at bounding box center [118, 97] width 77 height 11
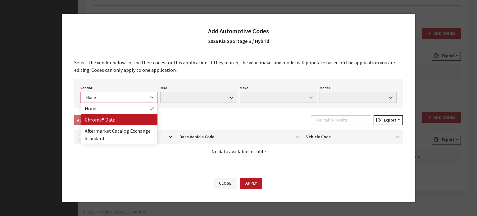
select select "4"
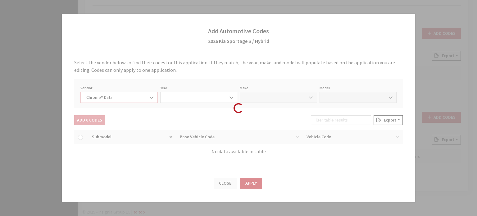
select select "2026"
select select "22"
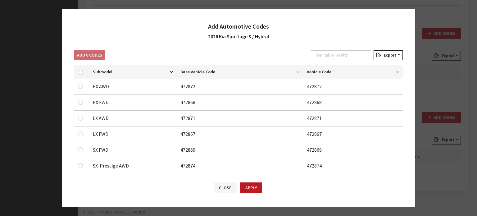
scroll to position [24, 0]
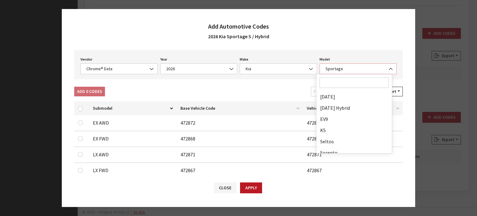
click at [351, 66] on span "Sportage" at bounding box center [358, 69] width 69 height 7
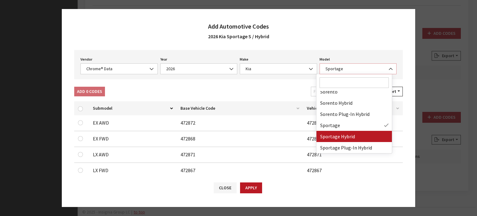
select select "68800"
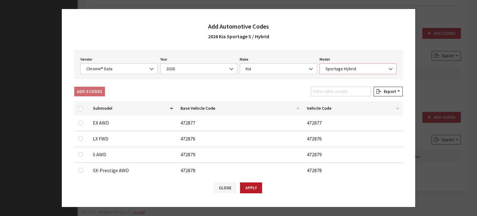
scroll to position [54, 0]
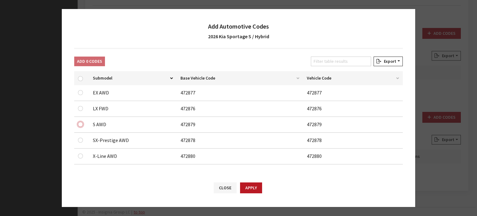
click at [80, 95] on input "checkbox" at bounding box center [80, 92] width 5 height 5
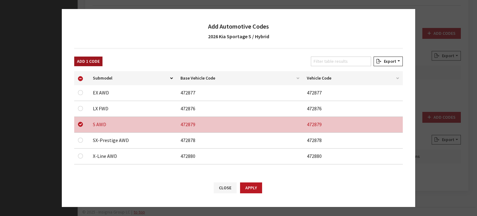
click at [91, 64] on button "Add 1 Code" at bounding box center [88, 62] width 28 height 10
checkbox input "false"
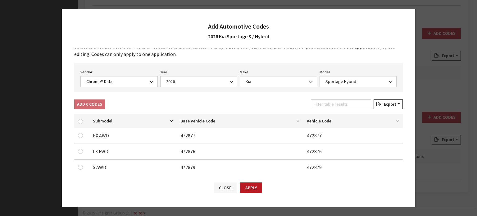
scroll to position [0, 0]
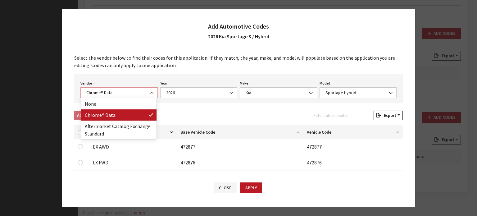
drag, startPoint x: 117, startPoint y: 91, endPoint x: 127, endPoint y: 116, distance: 27.0
click at [117, 92] on span "Chrome® Data" at bounding box center [119, 92] width 69 height 7
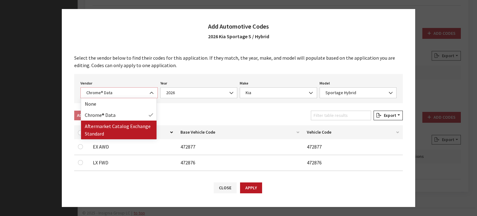
select select "2"
select select "2026"
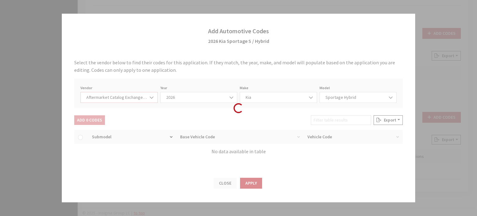
select select "21"
select select "110"
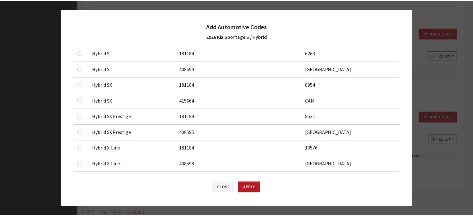
scroll to position [249, 0]
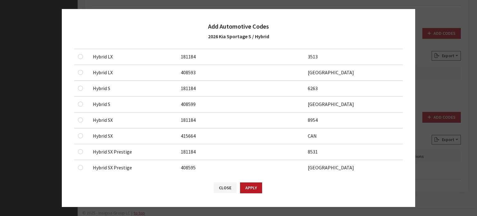
click at [84, 86] on div at bounding box center [81, 88] width 7 height 7
checkbox input "true"
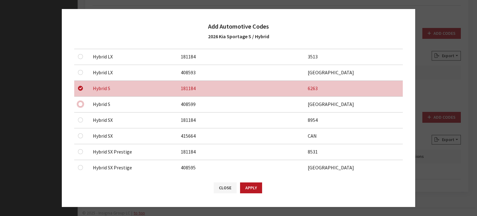
checkbox input "true"
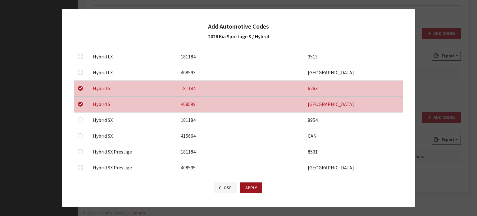
click at [247, 186] on button "Apply" at bounding box center [251, 187] width 22 height 11
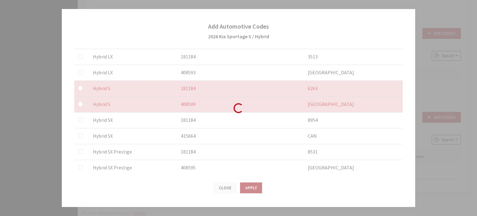
checkbox input "false"
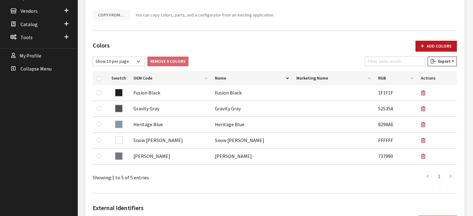
scroll to position [0, 0]
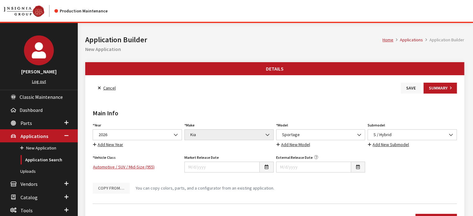
click at [412, 86] on button "Save" at bounding box center [411, 88] width 20 height 11
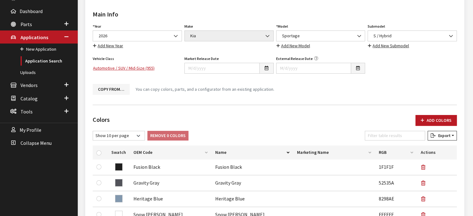
scroll to position [60, 0]
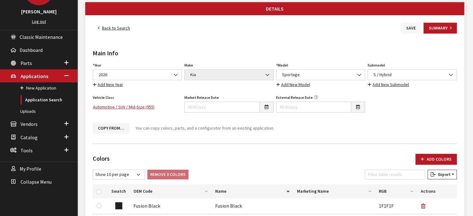
click at [403, 28] on button "Save" at bounding box center [411, 28] width 20 height 11
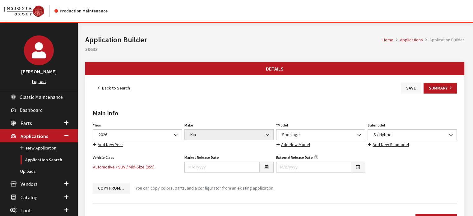
click at [405, 83] on button "Save" at bounding box center [411, 88] width 20 height 11
click at [117, 88] on link "Back to Search" at bounding box center [114, 88] width 43 height 11
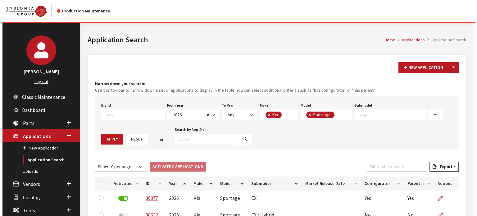
scroll to position [4, 0]
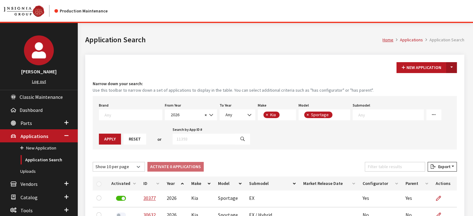
click at [456, 64] on button "Toggle Dropdown" at bounding box center [451, 67] width 11 height 11
click at [445, 80] on button "New From Existing..." at bounding box center [429, 80] width 53 height 11
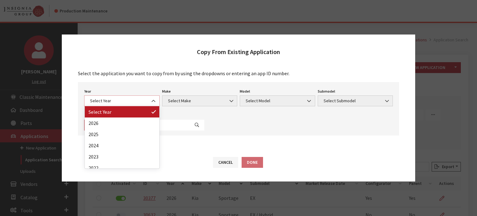
click at [138, 102] on span "Select Year" at bounding box center [121, 101] width 67 height 7
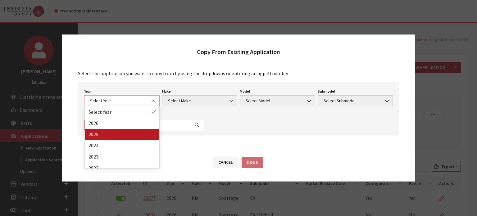
select select "43"
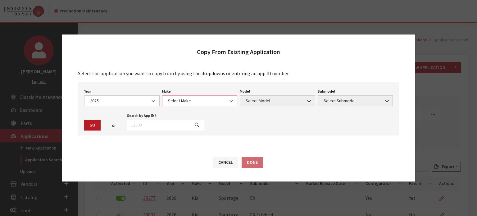
click at [188, 104] on span "Select Make" at bounding box center [199, 101] width 67 height 7
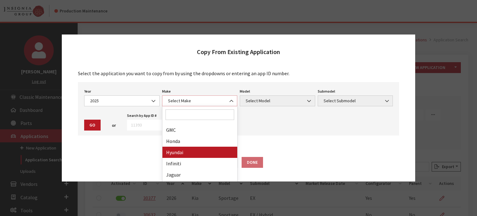
scroll to position [218, 0]
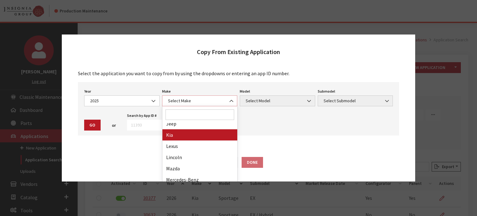
select select "31"
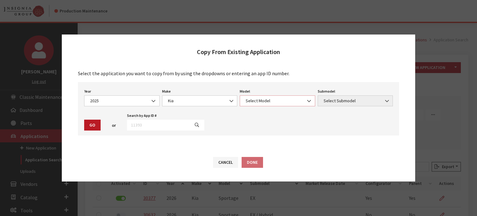
click at [267, 99] on span "Select Model" at bounding box center [277, 101] width 67 height 7
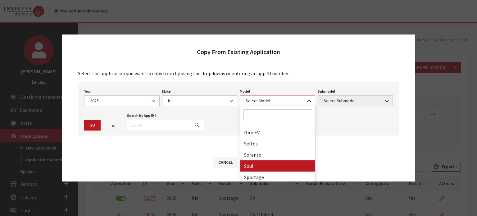
scroll to position [83, 0]
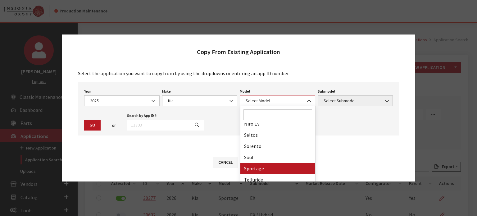
select select "393"
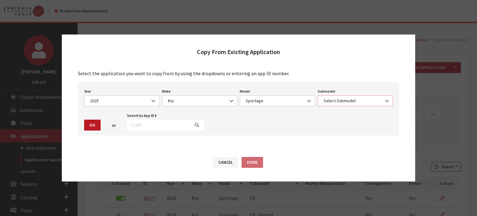
click at [337, 103] on span "Select Submodel" at bounding box center [355, 101] width 67 height 7
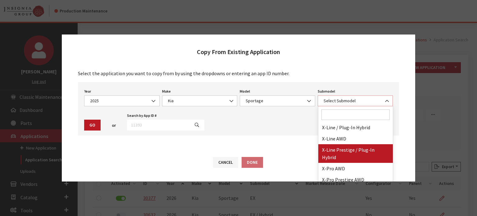
scroll to position [60, 0]
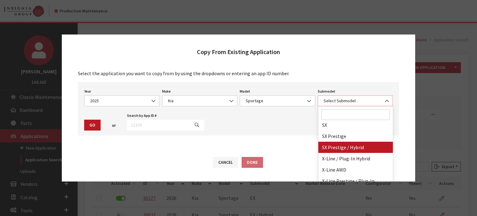
select select "3989"
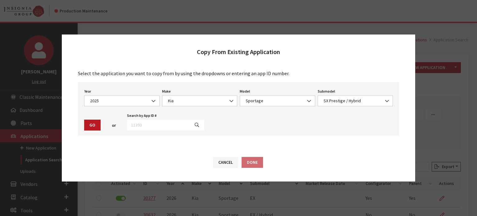
click at [89, 121] on button "Go" at bounding box center [92, 125] width 16 height 11
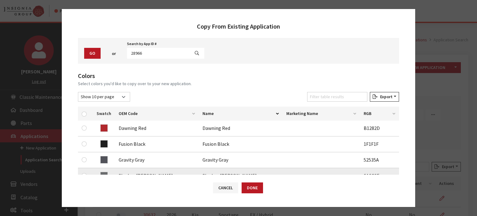
scroll to position [93, 0]
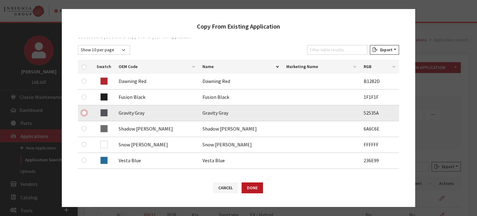
click at [83, 114] on input "checkbox" at bounding box center [84, 112] width 5 height 5
checkbox input "true"
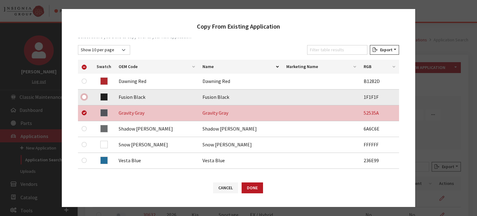
click at [84, 96] on input "checkbox" at bounding box center [84, 96] width 5 height 5
checkbox input "true"
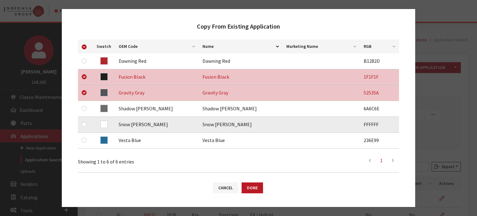
scroll to position [124, 0]
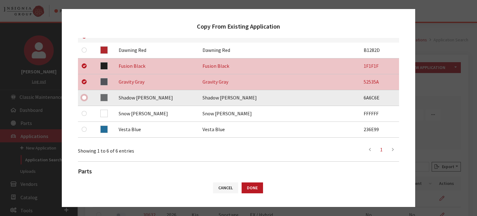
click at [86, 98] on input "checkbox" at bounding box center [84, 97] width 5 height 5
checkbox input "true"
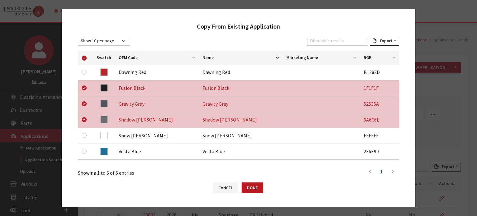
scroll to position [93, 0]
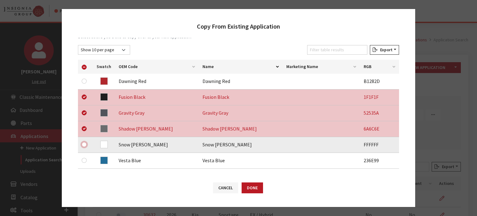
click at [82, 145] on input "checkbox" at bounding box center [84, 144] width 5 height 5
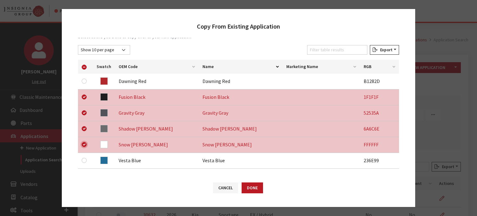
click at [85, 143] on input "checkbox" at bounding box center [84, 144] width 5 height 5
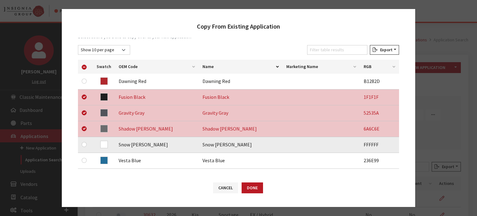
click at [81, 146] on td at bounding box center [85, 145] width 15 height 16
click at [83, 144] on input "checkbox" at bounding box center [84, 144] width 5 height 5
checkbox input "true"
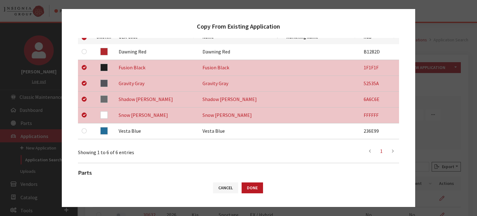
scroll to position [197, 0]
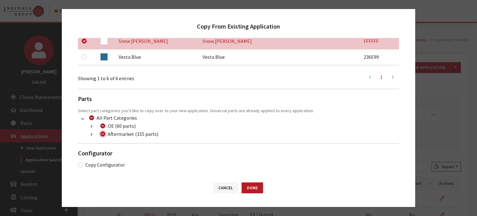
click at [105, 133] on input "Aftermarket (315 parts)" at bounding box center [102, 133] width 5 height 5
checkbox input "true"
click at [101, 134] on input "Aftermarket (315 parts)" at bounding box center [102, 133] width 5 height 5
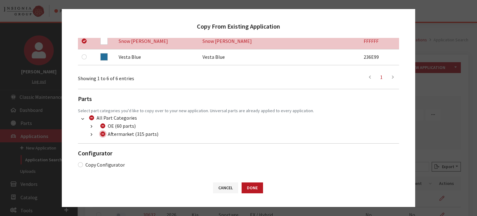
checkbox input "false"
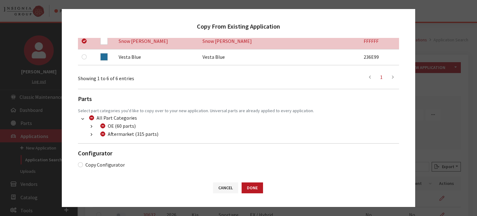
click at [89, 135] on button "button" at bounding box center [91, 134] width 12 height 7
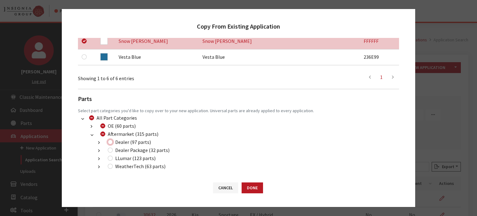
click at [112, 140] on input "Dealer (97 parts)" at bounding box center [110, 142] width 5 height 5
checkbox input "true"
click at [111, 151] on input "Dealer Package (32 parts)" at bounding box center [110, 150] width 5 height 5
checkbox input "true"
click at [113, 158] on div "LLumar (123 parts)" at bounding box center [131, 157] width 50 height 7
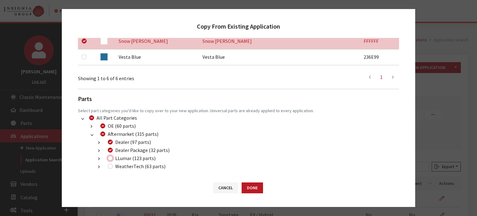
click at [109, 157] on input "LLumar (123 parts)" at bounding box center [110, 158] width 5 height 5
checkbox input "true"
click at [250, 191] on button "Done" at bounding box center [252, 187] width 21 height 11
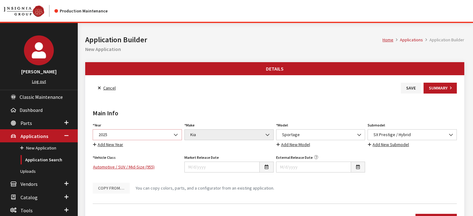
click at [149, 139] on span "2025" at bounding box center [137, 134] width 89 height 11
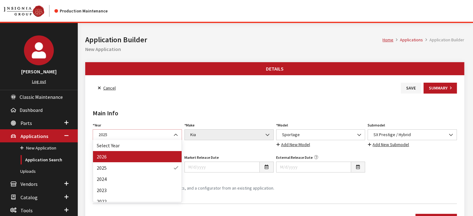
select select "44"
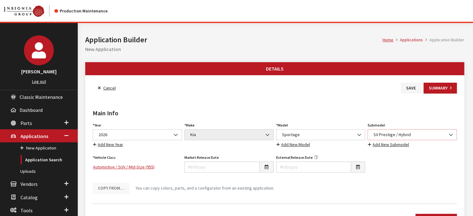
click at [377, 130] on span "SX Prestige / Hybrid" at bounding box center [411, 134] width 89 height 11
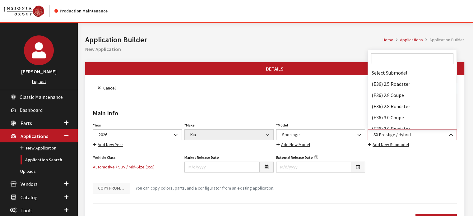
scroll to position [46944, 0]
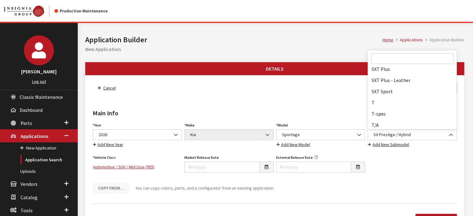
click at [409, 62] on input "Search" at bounding box center [412, 58] width 82 height 11
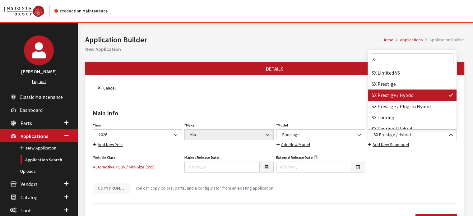
scroll to position [0, 0]
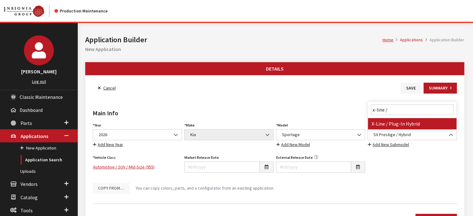
type input "x-line / h"
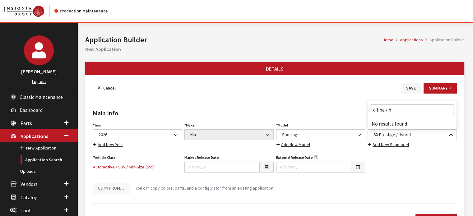
click at [402, 148] on div "Year Select Year 2026 2025 2024 2023 2022 2021 2020 2019 2018 2017 2016 2015 20…" at bounding box center [274, 157] width 366 height 73
click at [401, 146] on link "Add New Submodel" at bounding box center [388, 144] width 42 height 7
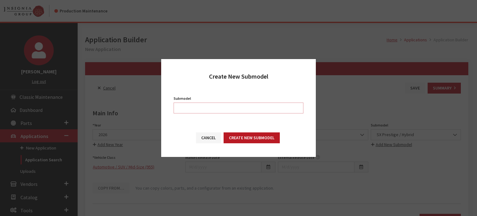
click at [230, 106] on input "Submodel" at bounding box center [239, 108] width 130 height 11
type input "X-Line / Hybrid"
click at [272, 135] on button "Create New Submodel" at bounding box center [252, 137] width 56 height 11
click at [250, 136] on button "Create New Submodel" at bounding box center [252, 137] width 56 height 11
click at [260, 136] on button "Create New Submodel" at bounding box center [252, 137] width 56 height 11
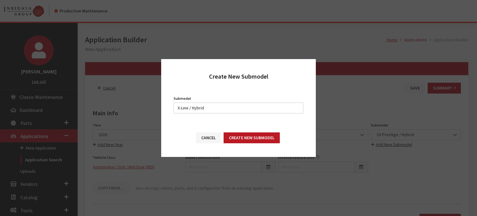
drag, startPoint x: 225, startPoint y: 129, endPoint x: 213, endPoint y: 131, distance: 12.1
click at [222, 128] on div "Cancel Create New Submodel" at bounding box center [238, 141] width 155 height 32
click at [213, 131] on div "Cancel Create New Submodel" at bounding box center [238, 141] width 155 height 32
click at [215, 139] on button "Cancel" at bounding box center [208, 137] width 25 height 11
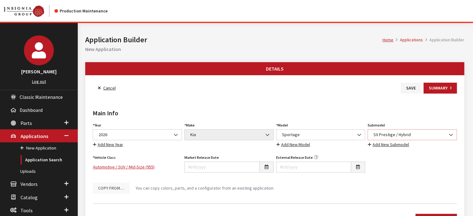
click at [412, 135] on span "SX Prestige / Hybrid" at bounding box center [411, 134] width 81 height 7
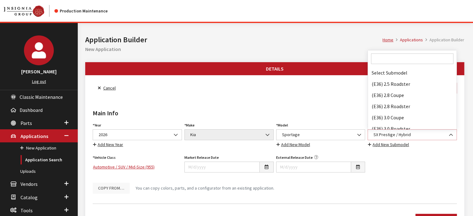
scroll to position [46944, 0]
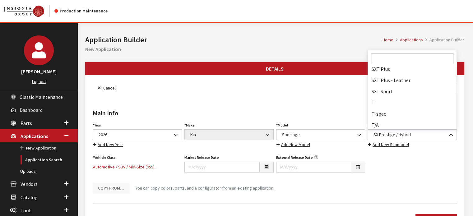
click at [393, 59] on input "Search" at bounding box center [412, 58] width 82 height 11
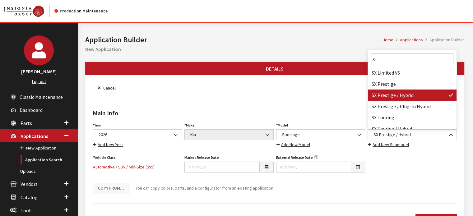
scroll to position [0, 0]
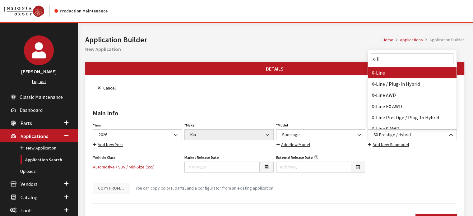
type input "x-lin"
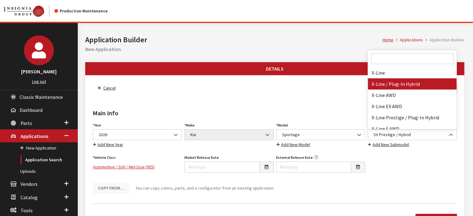
click at [317, 115] on h2 "Main Info" at bounding box center [275, 112] width 364 height 9
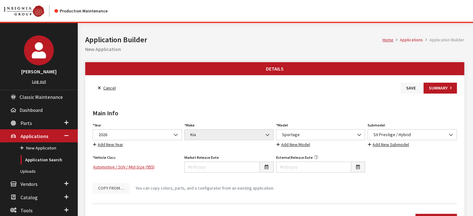
click at [404, 92] on button "Save" at bounding box center [411, 88] width 20 height 11
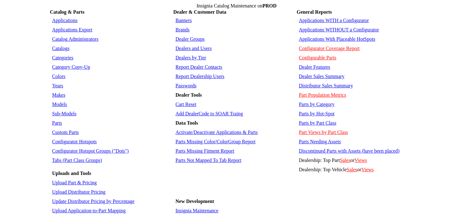
click at [63, 111] on link "Sub-Models" at bounding box center [64, 113] width 24 height 5
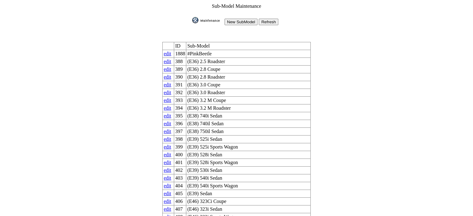
click at [242, 22] on input "New SubModel" at bounding box center [240, 22] width 33 height 7
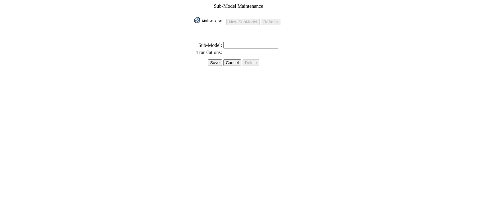
click at [230, 42] on input "text" at bounding box center [250, 45] width 55 height 7
type input "X-Line / Hybrid"
click at [216, 60] on input "Save" at bounding box center [215, 62] width 14 height 7
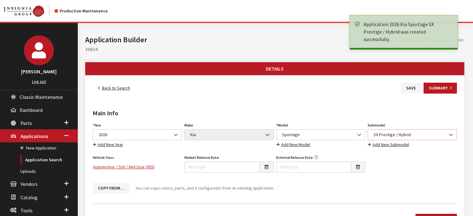
click at [427, 131] on span "SX Prestige / Hybrid" at bounding box center [411, 134] width 81 height 7
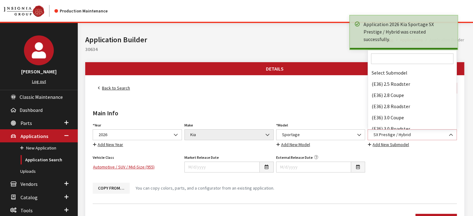
scroll to position [46944, 0]
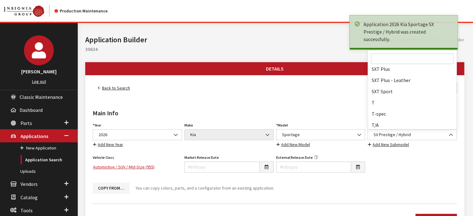
click at [380, 54] on input "Search" at bounding box center [412, 58] width 82 height 11
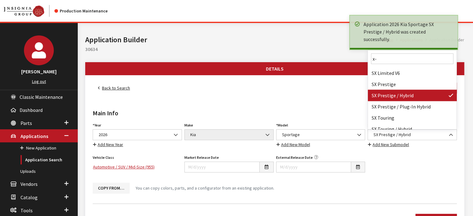
scroll to position [0, 0]
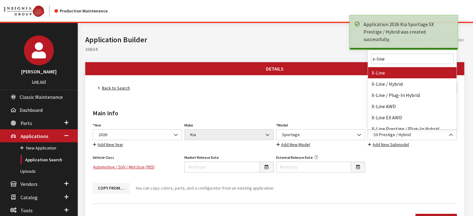
type input "x-line"
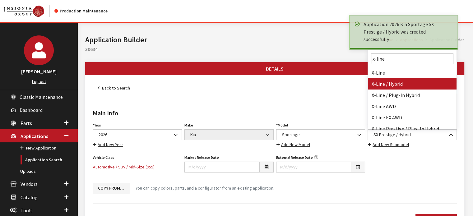
drag, startPoint x: 392, startPoint y: 77, endPoint x: 389, endPoint y: 85, distance: 8.8
select select "4817"
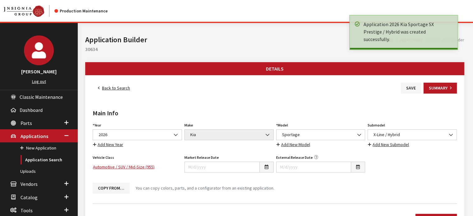
click at [339, 108] on h2 "Main Info" at bounding box center [275, 112] width 364 height 9
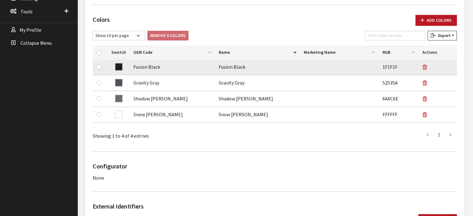
scroll to position [186, 0]
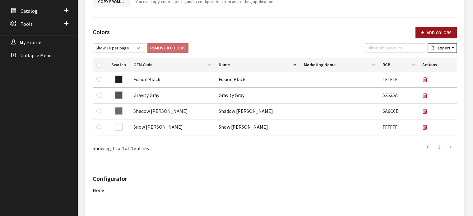
click at [442, 31] on button "Add Colors" at bounding box center [435, 32] width 41 height 11
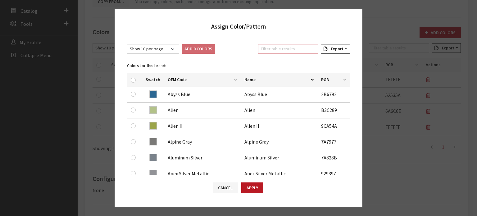
click at [266, 45] on input "Filter table results" at bounding box center [288, 49] width 60 height 10
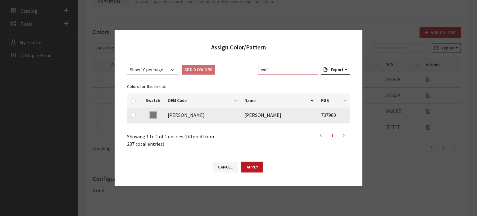
type input "wolf"
click at [133, 117] on input "checkbox" at bounding box center [133, 114] width 5 height 5
checkbox input "true"
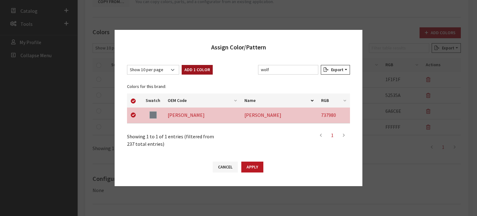
click at [190, 71] on button "Add 1 Color" at bounding box center [197, 70] width 31 height 10
checkbox input "false"
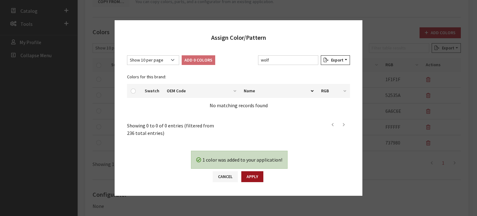
click at [252, 174] on button "Apply" at bounding box center [252, 176] width 22 height 11
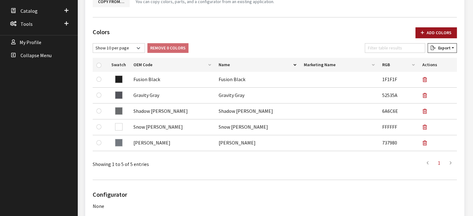
click at [440, 34] on button "Add Colors" at bounding box center [435, 32] width 41 height 11
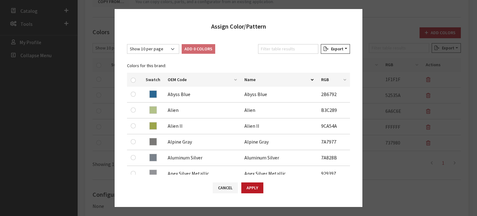
click at [303, 54] on div "Filter table results" at bounding box center [288, 50] width 63 height 12
click at [292, 52] on input "Filter table results" at bounding box center [288, 49] width 60 height 10
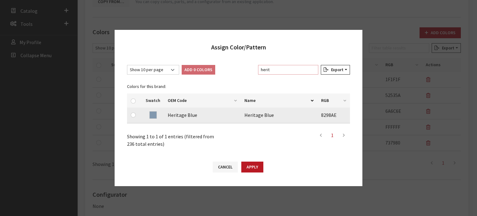
type input "herit"
click at [135, 117] on div at bounding box center [134, 114] width 7 height 7
drag, startPoint x: 137, startPoint y: 117, endPoint x: 131, endPoint y: 114, distance: 6.5
click at [137, 117] on div at bounding box center [134, 114] width 7 height 7
click at [132, 114] on input "checkbox" at bounding box center [133, 114] width 5 height 5
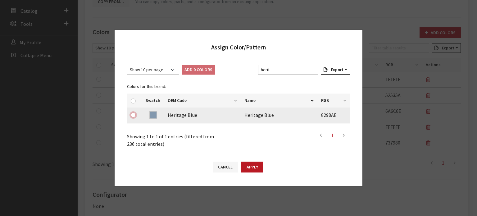
checkbox input "true"
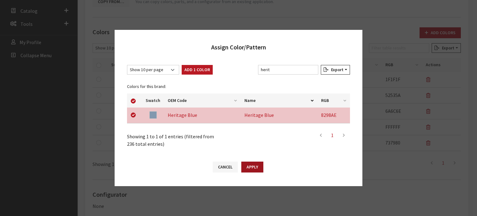
click at [255, 167] on button "Apply" at bounding box center [252, 167] width 22 height 11
checkbox input "false"
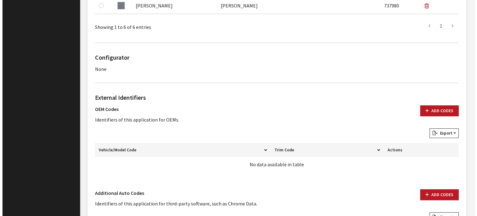
scroll to position [373, 0]
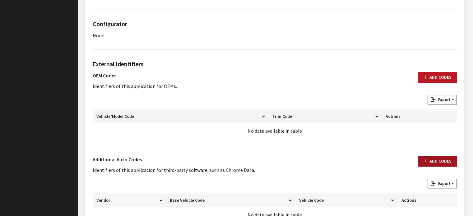
click at [428, 163] on button "Add Codes" at bounding box center [437, 161] width 39 height 11
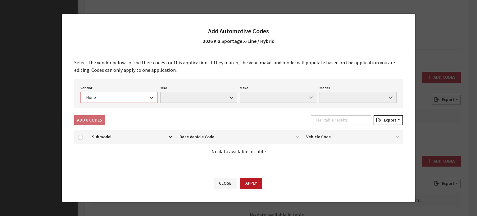
click at [117, 100] on span "None" at bounding box center [119, 97] width 69 height 7
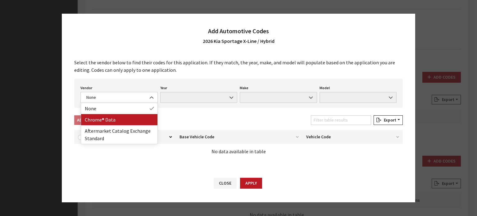
drag, startPoint x: 123, startPoint y: 113, endPoint x: 122, endPoint y: 119, distance: 5.6
select select "4"
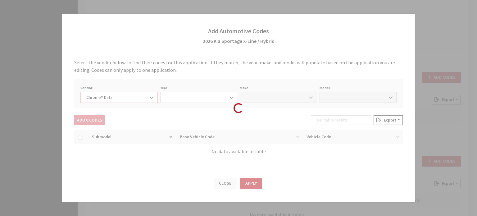
select select "2026"
select select "22"
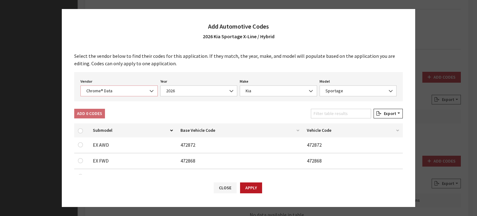
scroll to position [0, 0]
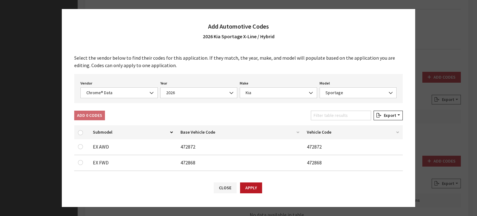
drag, startPoint x: 343, startPoint y: 100, endPoint x: 342, endPoint y: 91, distance: 8.4
click at [343, 99] on div "Vendor None Chrome® Data Aftermarket Catalog Exchange Standard Chrome® Data Yea…" at bounding box center [238, 88] width 329 height 29
click at [342, 91] on span "Sportage" at bounding box center [358, 92] width 69 height 7
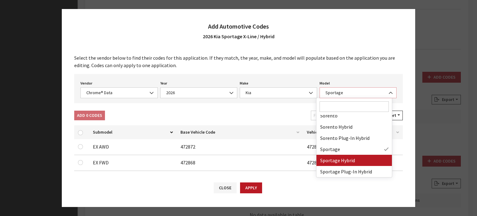
select select "68800"
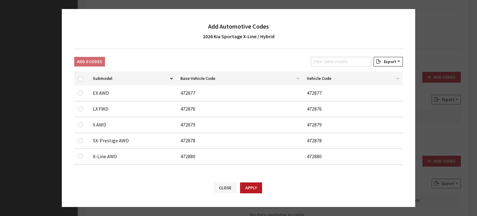
scroll to position [54, 0]
click at [82, 95] on input "checkbox" at bounding box center [80, 92] width 5 height 5
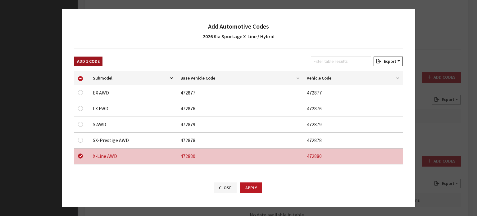
click at [100, 64] on button "Add 1 Code" at bounding box center [88, 62] width 28 height 10
checkbox input "false"
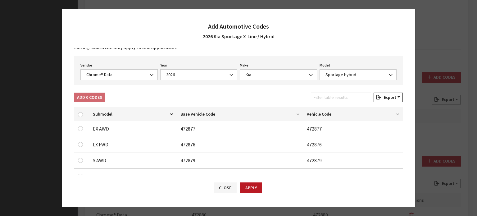
scroll to position [0, 0]
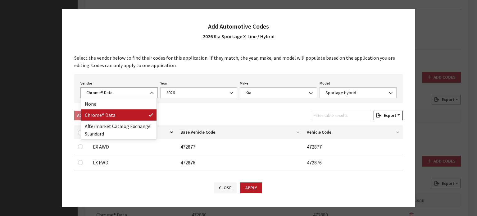
click at [120, 90] on span "Chrome® Data" at bounding box center [119, 92] width 69 height 7
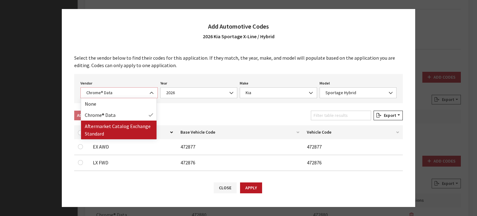
select select "2"
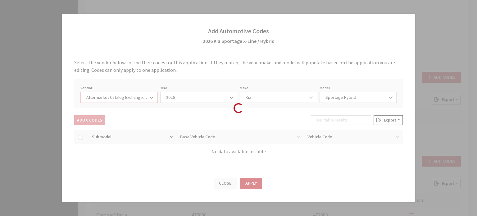
select select "2026"
select select "21"
select select "110"
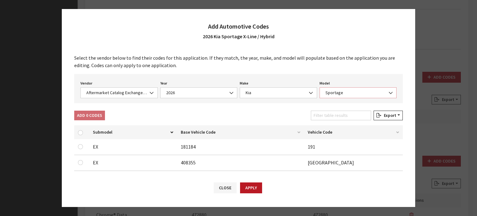
click at [349, 91] on span "Sportage" at bounding box center [358, 92] width 69 height 7
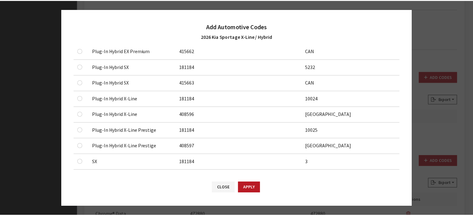
scroll to position [497, 0]
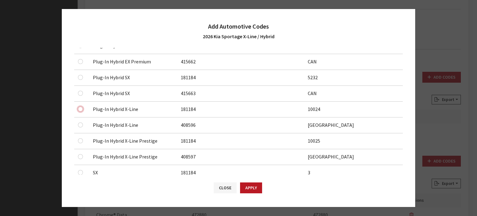
checkbox input "true"
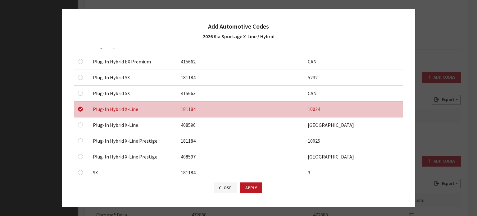
click at [76, 128] on td at bounding box center [81, 125] width 15 height 16
checkbox input "true"
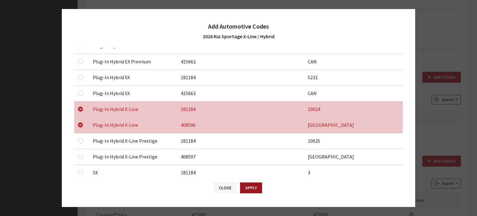
click at [255, 191] on button "Apply" at bounding box center [251, 187] width 22 height 11
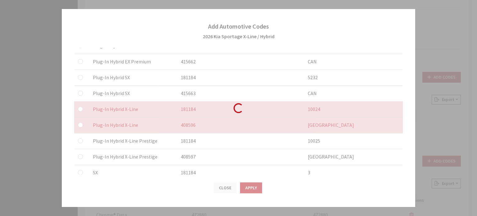
checkbox input "false"
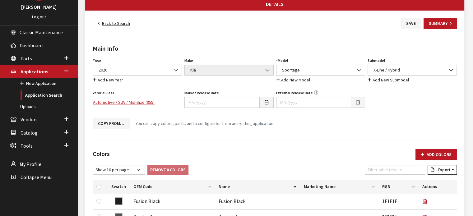
scroll to position [0, 0]
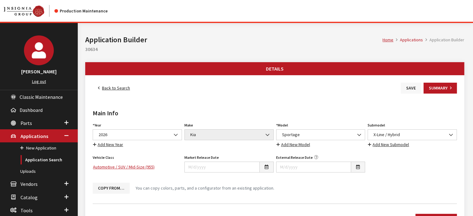
click at [410, 85] on button "Save" at bounding box center [411, 88] width 20 height 11
click at [106, 85] on link "Back to Search" at bounding box center [114, 88] width 43 height 11
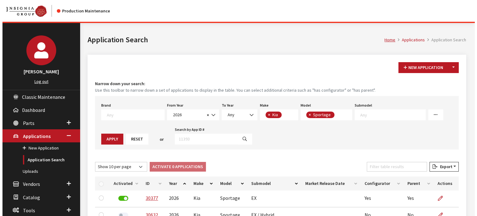
scroll to position [4, 0]
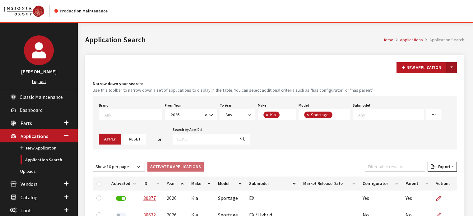
click at [451, 63] on button "Toggle Dropdown" at bounding box center [451, 67] width 11 height 11
click at [433, 78] on button "New From Existing..." at bounding box center [429, 80] width 53 height 11
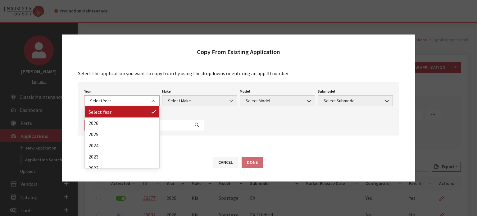
click at [134, 105] on span "Select Year" at bounding box center [122, 100] width 76 height 11
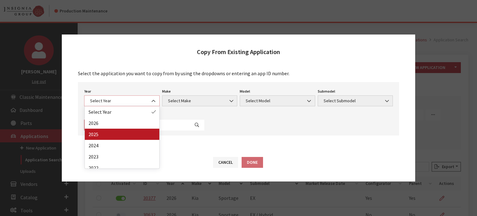
select select "43"
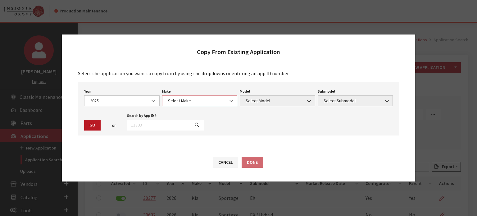
click at [213, 105] on span "Select Make" at bounding box center [200, 100] width 76 height 11
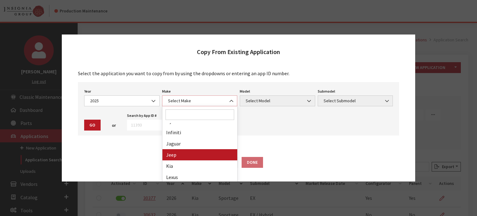
scroll to position [218, 0]
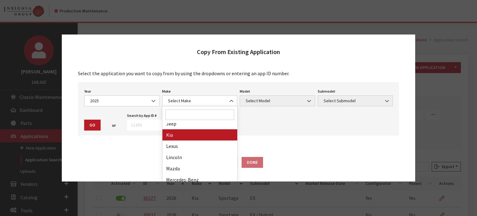
drag, startPoint x: 205, startPoint y: 135, endPoint x: 259, endPoint y: 113, distance: 58.8
select select "31"
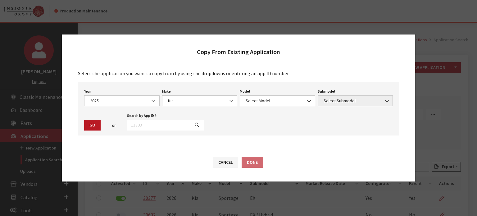
click at [262, 109] on div "Year Select Year [DATE] 2025 2024 2023 2022 2021 2020 2019 2018 2017 2016 2015 …" at bounding box center [238, 108] width 321 height 53
click at [261, 105] on span "Select Model" at bounding box center [278, 100] width 76 height 11
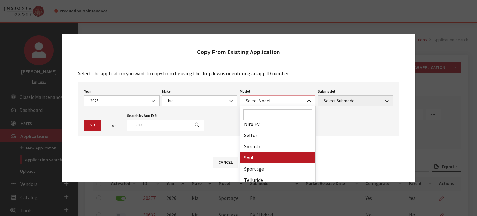
scroll to position [83, 0]
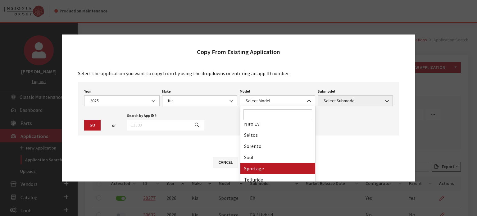
drag, startPoint x: 269, startPoint y: 176, endPoint x: 268, endPoint y: 172, distance: 3.5
select select "393"
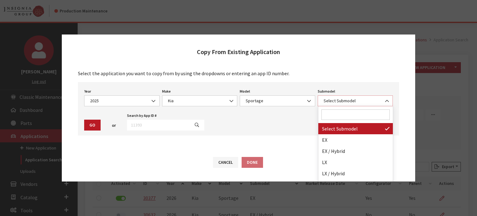
click at [335, 104] on span "Select Submodel" at bounding box center [355, 101] width 67 height 7
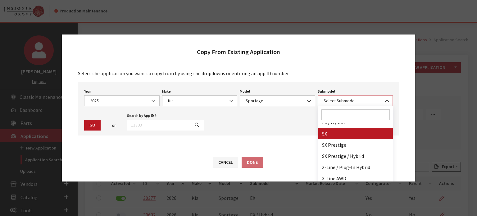
scroll to position [60, 0]
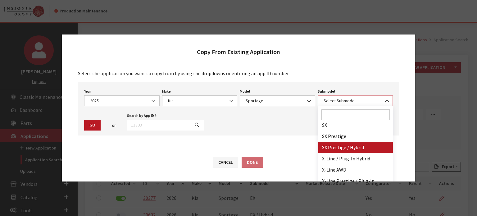
select select "3989"
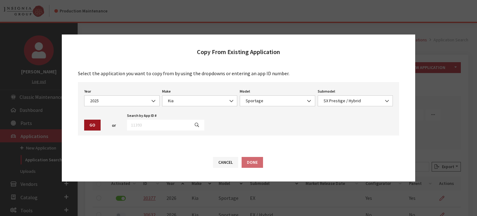
click at [95, 129] on button "Go" at bounding box center [92, 125] width 16 height 11
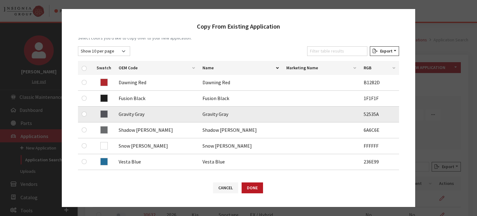
scroll to position [93, 0]
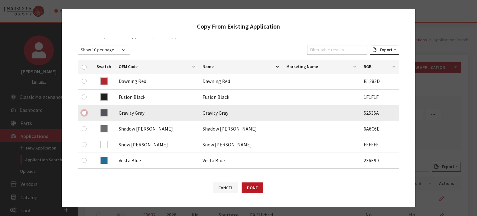
click at [84, 112] on input "checkbox" at bounding box center [84, 112] width 5 height 5
checkbox input "true"
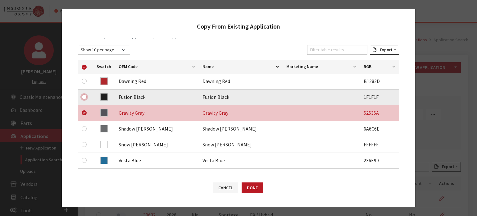
click at [85, 96] on input "checkbox" at bounding box center [84, 96] width 5 height 5
checkbox input "true"
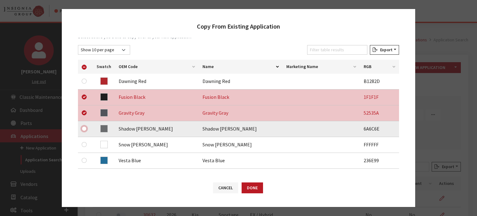
drag, startPoint x: 84, startPoint y: 130, endPoint x: 81, endPoint y: 132, distance: 3.3
click at [84, 130] on input "checkbox" at bounding box center [84, 128] width 5 height 5
checkbox input "true"
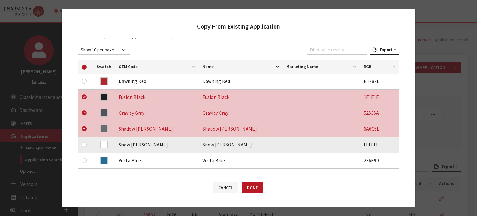
click at [83, 147] on div at bounding box center [85, 144] width 7 height 7
click at [85, 145] on input "checkbox" at bounding box center [84, 144] width 5 height 5
checkbox input "true"
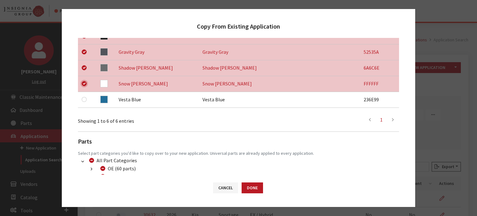
scroll to position [197, 0]
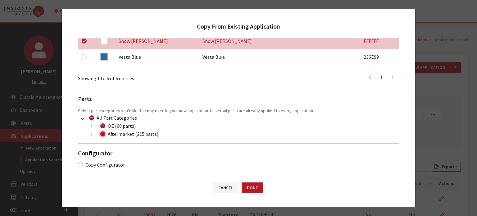
click at [103, 135] on input "Aftermarket (315 parts)" at bounding box center [102, 133] width 5 height 5
checkbox input "true"
drag, startPoint x: 103, startPoint y: 135, endPoint x: 88, endPoint y: 136, distance: 15.6
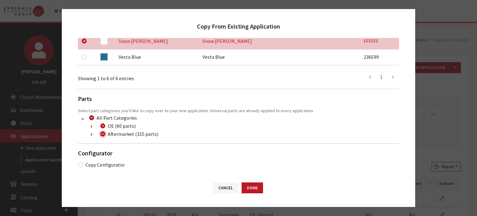
click at [103, 135] on input "Aftermarket (315 parts)" at bounding box center [102, 133] width 5 height 5
checkbox input "false"
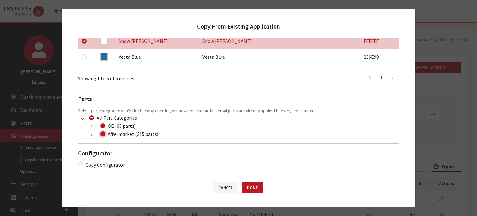
checkbox input "false"
click at [91, 135] on icon "button" at bounding box center [92, 135] width 2 height 4
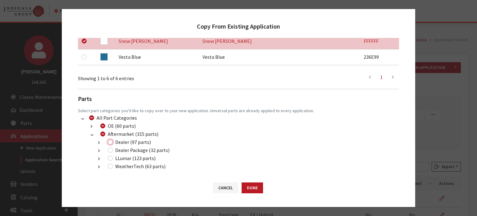
click at [109, 142] on input "Dealer (97 parts)" at bounding box center [110, 142] width 5 height 5
checkbox input "true"
click at [111, 152] on input "Dealer Package (32 parts)" at bounding box center [110, 150] width 5 height 5
checkbox input "true"
click at [110, 160] on input "LLumar (123 parts)" at bounding box center [110, 158] width 5 height 5
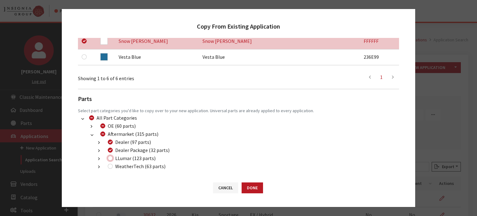
checkbox input "true"
click at [253, 186] on button "Done" at bounding box center [252, 187] width 21 height 11
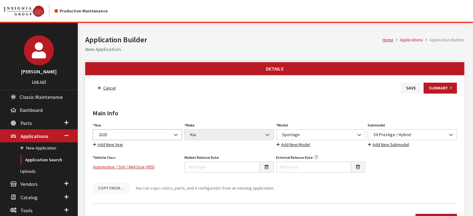
click at [146, 135] on span "2025" at bounding box center [137, 134] width 81 height 7
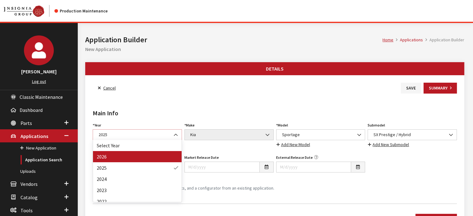
select select "44"
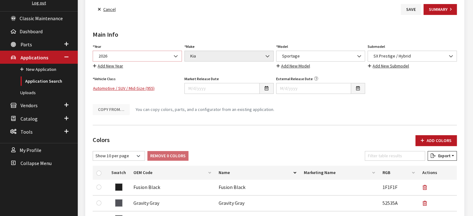
scroll to position [186, 0]
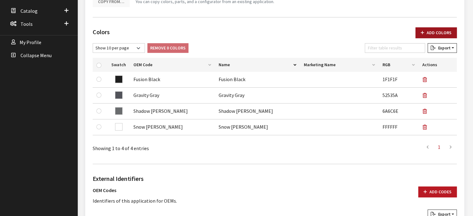
click at [425, 35] on button "Add Colors" at bounding box center [435, 32] width 41 height 11
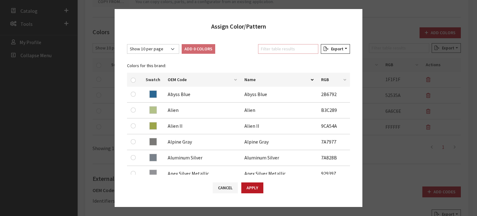
click at [265, 51] on input "Filter table results" at bounding box center [288, 49] width 60 height 10
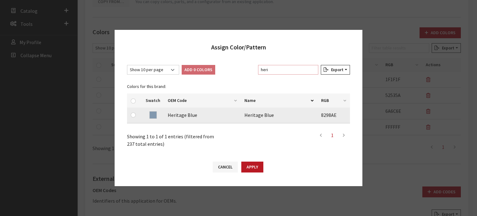
type input "heri"
click at [135, 115] on div at bounding box center [134, 114] width 7 height 7
click at [135, 118] on div at bounding box center [134, 114] width 7 height 7
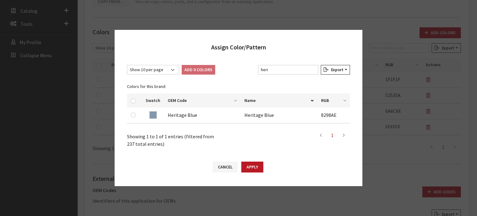
click at [193, 67] on div "Add 0 Colors" at bounding box center [199, 70] width 34 height 10
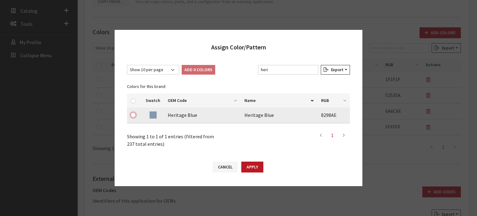
click at [133, 114] on input "checkbox" at bounding box center [133, 114] width 5 height 5
checkbox input "true"
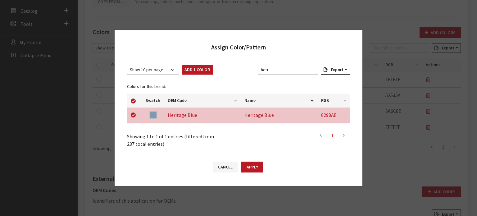
drag, startPoint x: 192, startPoint y: 69, endPoint x: 229, endPoint y: 63, distance: 37.4
click at [192, 69] on button "Add 1 Color" at bounding box center [197, 70] width 31 height 10
checkbox input "false"
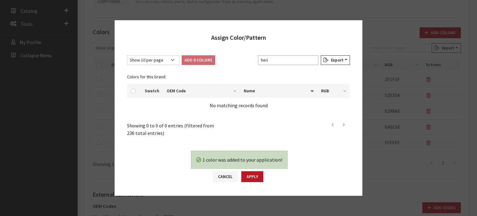
click at [290, 61] on input "heri" at bounding box center [288, 60] width 60 height 10
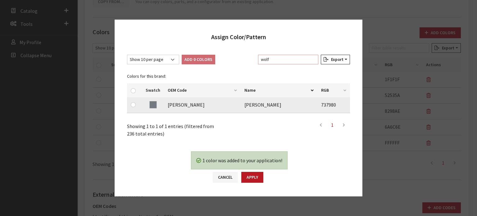
type input "wolf"
click at [135, 106] on div at bounding box center [134, 104] width 7 height 7
click at [135, 106] on input "checkbox" at bounding box center [133, 104] width 5 height 5
checkbox input "true"
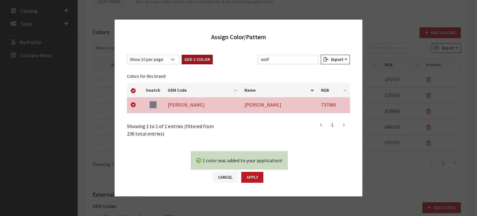
click at [205, 60] on button "Add 1 Color" at bounding box center [197, 60] width 31 height 10
checkbox input "false"
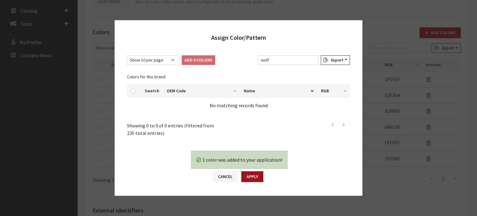
click at [262, 179] on button "Apply" at bounding box center [252, 176] width 22 height 11
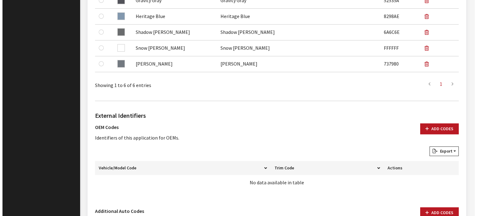
scroll to position [377, 0]
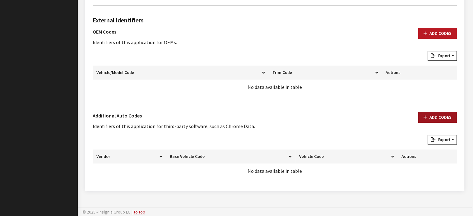
click at [423, 112] on button "Add Codes" at bounding box center [437, 117] width 39 height 11
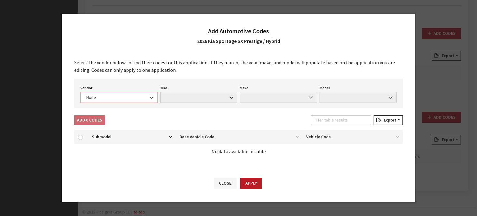
click at [123, 101] on span "None" at bounding box center [118, 97] width 77 height 11
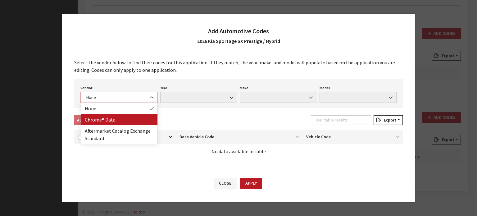
select select "4"
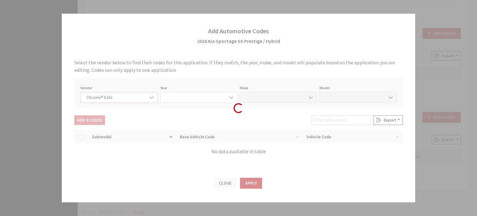
select select "2026"
select select "22"
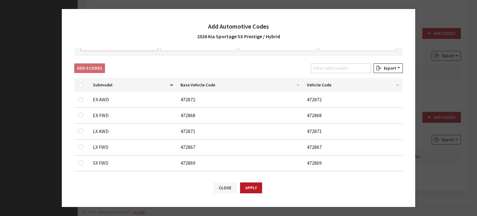
scroll to position [0, 0]
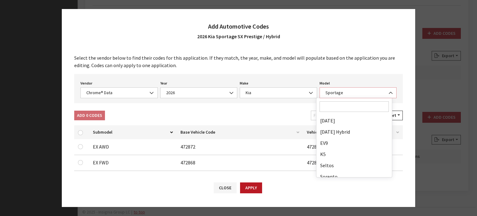
click at [332, 91] on span "Sportage" at bounding box center [358, 92] width 69 height 7
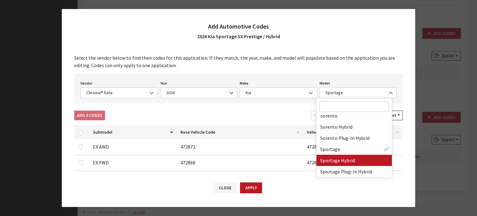
drag, startPoint x: 350, startPoint y: 158, endPoint x: 302, endPoint y: 157, distance: 48.5
select select "68800"
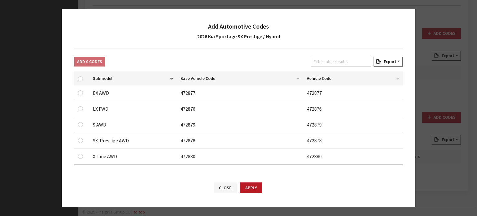
scroll to position [54, 0]
click at [82, 142] on div at bounding box center [81, 139] width 7 height 7
click at [80, 136] on div at bounding box center [81, 139] width 7 height 7
click at [82, 111] on input "checkbox" at bounding box center [80, 108] width 5 height 5
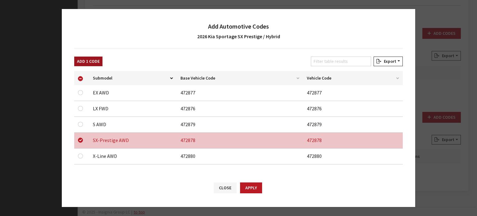
click at [91, 60] on button "Add 1 Code" at bounding box center [88, 62] width 28 height 10
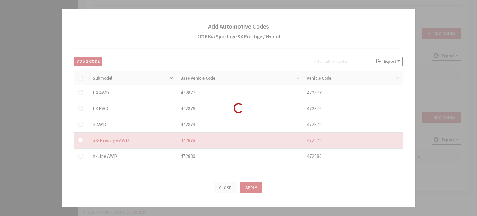
checkbox input "false"
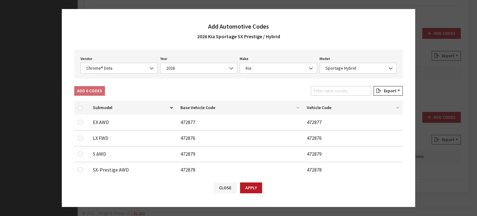
scroll to position [0, 0]
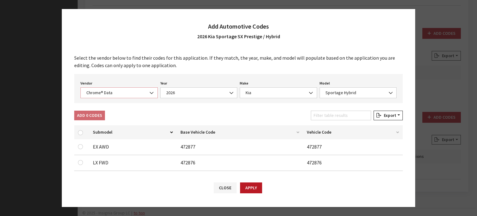
click at [109, 92] on span "Chrome® Data" at bounding box center [119, 92] width 69 height 7
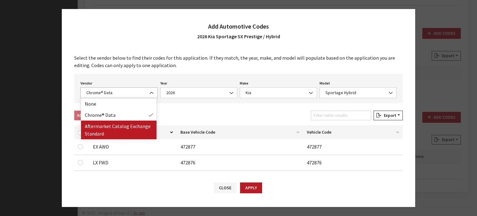
select select "2"
select select "2026"
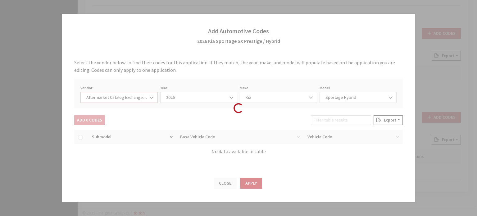
select select "21"
select select "110"
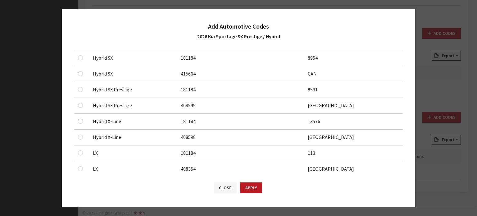
scroll to position [311, 0]
checkbox input "true"
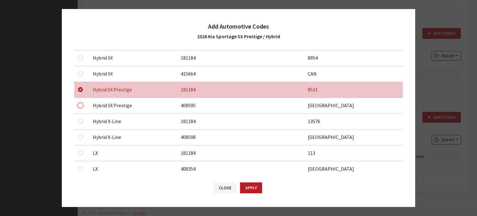
checkbox input "true"
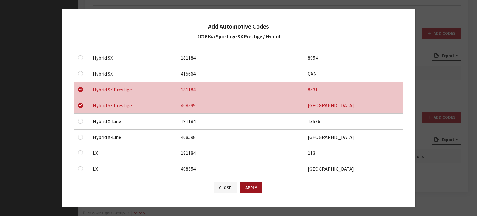
click at [246, 187] on button "Apply" at bounding box center [251, 187] width 22 height 11
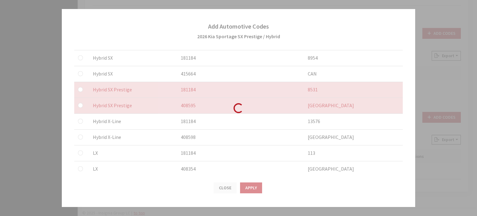
checkbox input "false"
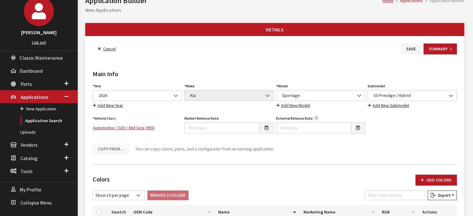
scroll to position [0, 0]
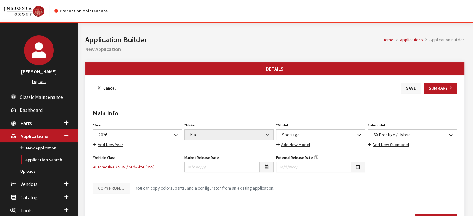
click at [410, 85] on button "Save" at bounding box center [411, 88] width 20 height 11
click at [405, 84] on button "Save" at bounding box center [411, 88] width 20 height 11
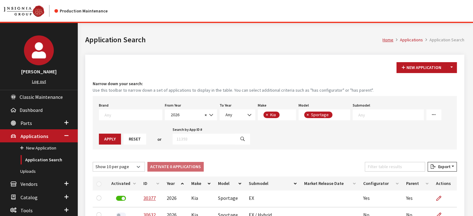
scroll to position [4, 0]
click at [117, 140] on button "Apply" at bounding box center [110, 139] width 22 height 11
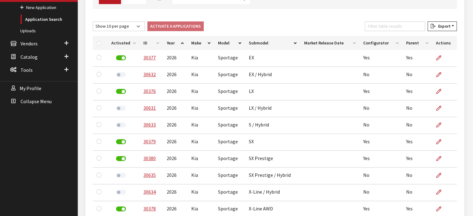
scroll to position [101, 0]
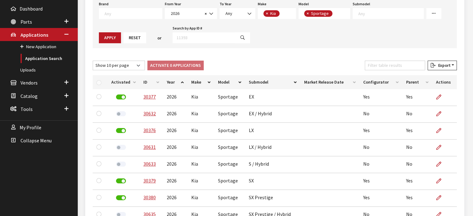
click at [123, 82] on th "Activated" at bounding box center [124, 82] width 32 height 14
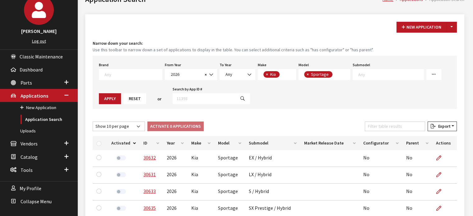
scroll to position [39, 0]
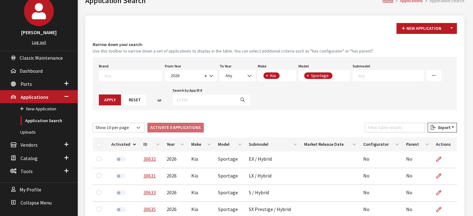
drag, startPoint x: 342, startPoint y: 76, endPoint x: 357, endPoint y: 76, distance: 15.5
click at [343, 76] on div "Brand Any Acura Alfa Romeo Audi Bentley BMW DoubleTake Ford GM Honda Hyundai In…" at bounding box center [275, 83] width 364 height 53
click at [358, 76] on textarea "Search" at bounding box center [390, 76] width 65 height 6
click at [107, 98] on button "Apply" at bounding box center [110, 99] width 22 height 11
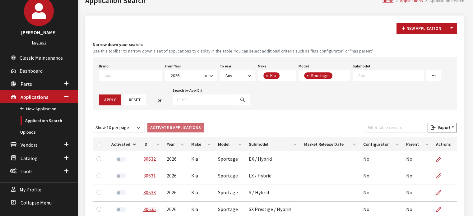
click at [380, 72] on span at bounding box center [389, 75] width 67 height 6
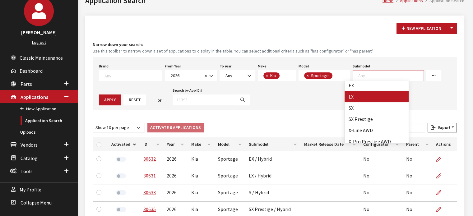
scroll to position [0, 0]
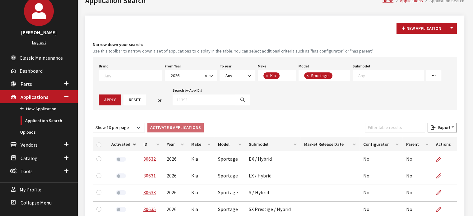
click at [129, 101] on button "Reset" at bounding box center [134, 99] width 23 height 11
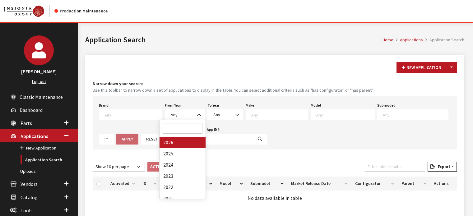
click at [177, 119] on span "Any" at bounding box center [185, 114] width 40 height 11
select select "2026"
select select
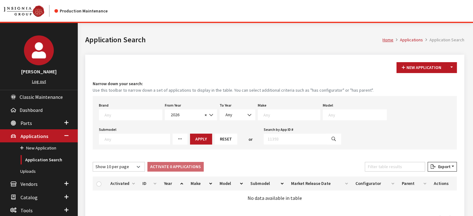
click at [279, 112] on textarea "Search" at bounding box center [291, 115] width 57 height 6
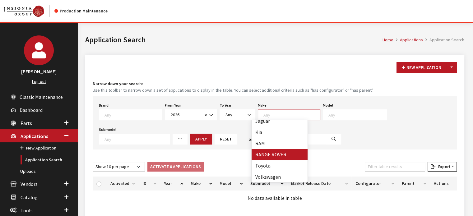
scroll to position [106, 0]
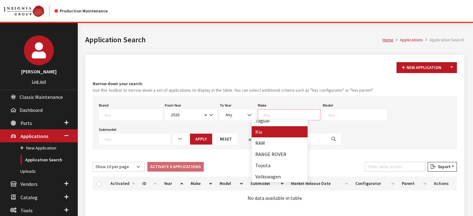
select select "31"
select select
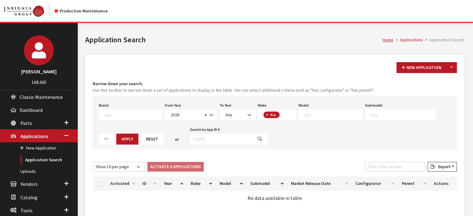
click at [318, 118] on span at bounding box center [330, 114] width 64 height 11
click at [321, 165] on div "Show 10 per page Show 25 per page Show 50 per page Show 100 per page Show 1000 …" at bounding box center [274, 168] width 366 height 12
click at [304, 116] on textarea "Search" at bounding box center [333, 115] width 58 height 6
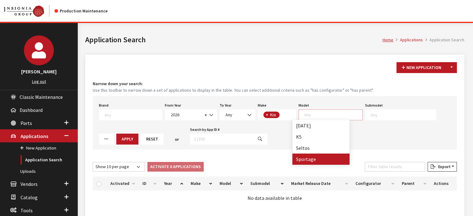
select select "393"
select select
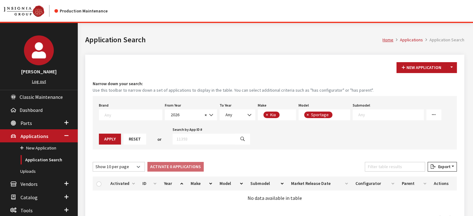
click at [368, 118] on span at bounding box center [387, 114] width 71 height 11
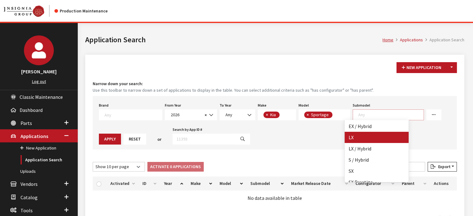
scroll to position [0, 0]
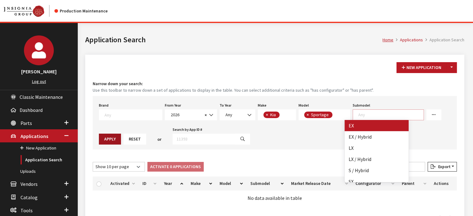
click at [110, 134] on button "Apply" at bounding box center [110, 139] width 22 height 11
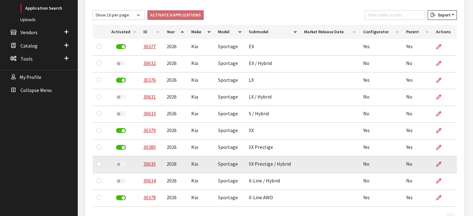
scroll to position [155, 0]
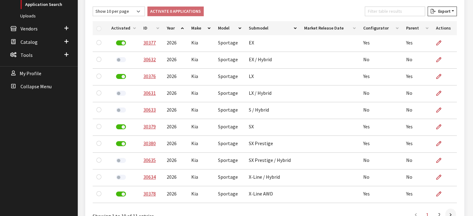
click at [132, 25] on th "Activated" at bounding box center [124, 28] width 32 height 14
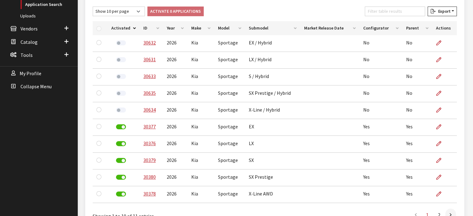
click at [147, 24] on th "ID" at bounding box center [151, 28] width 23 height 14
